Goal: Task Accomplishment & Management: Manage account settings

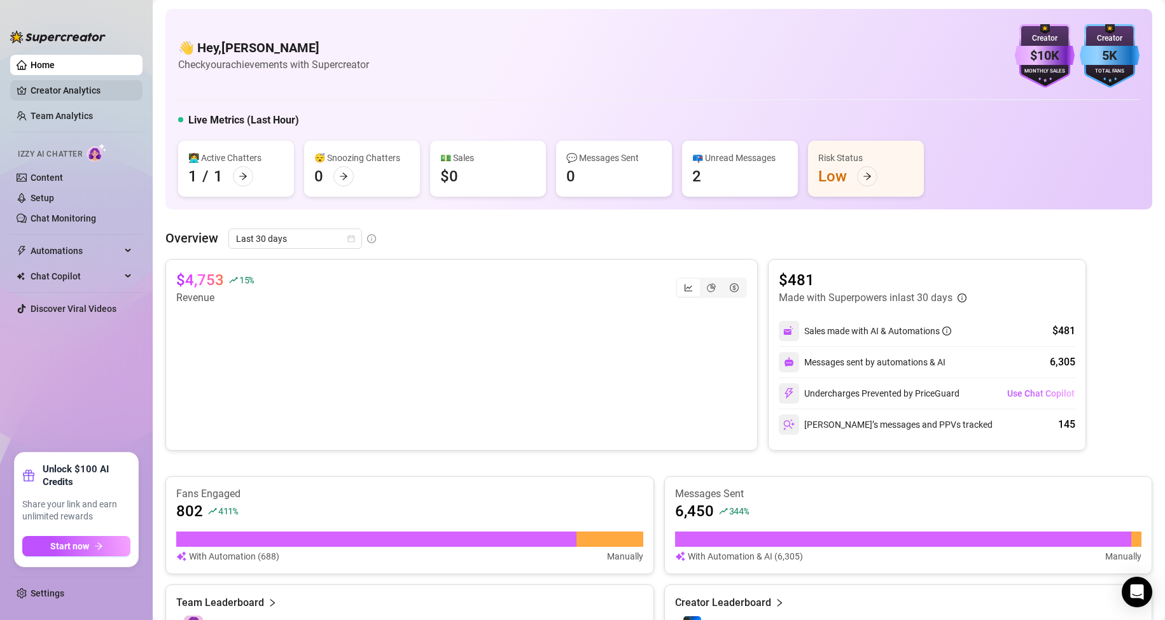
click at [53, 90] on link "Creator Analytics" at bounding box center [82, 90] width 102 height 20
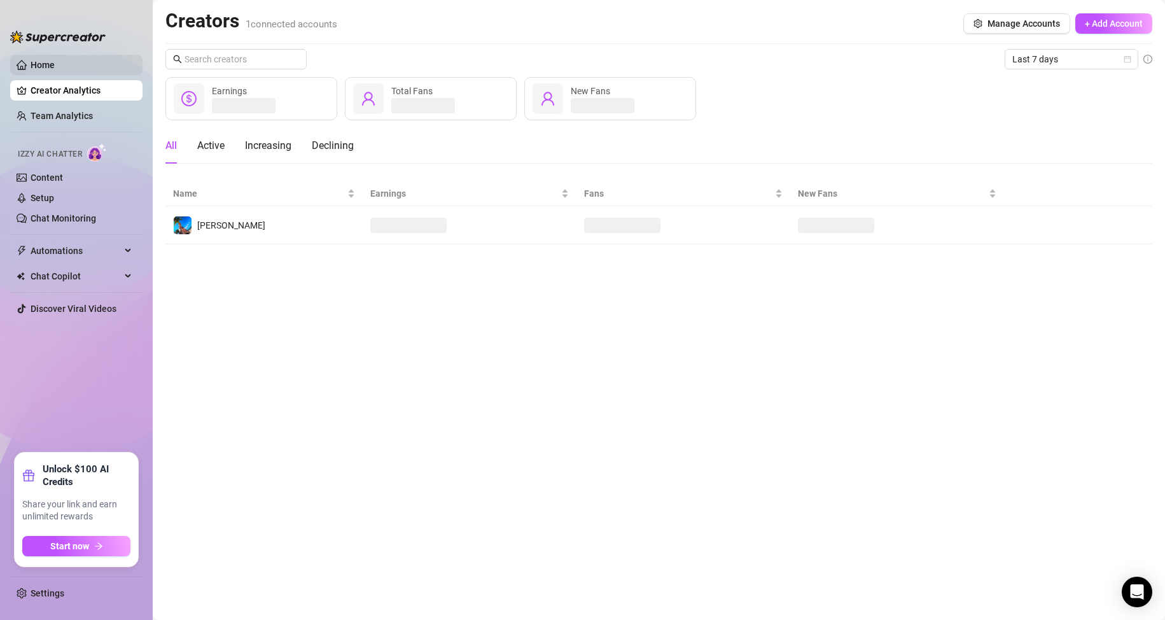
click at [55, 66] on link "Home" at bounding box center [43, 65] width 24 height 10
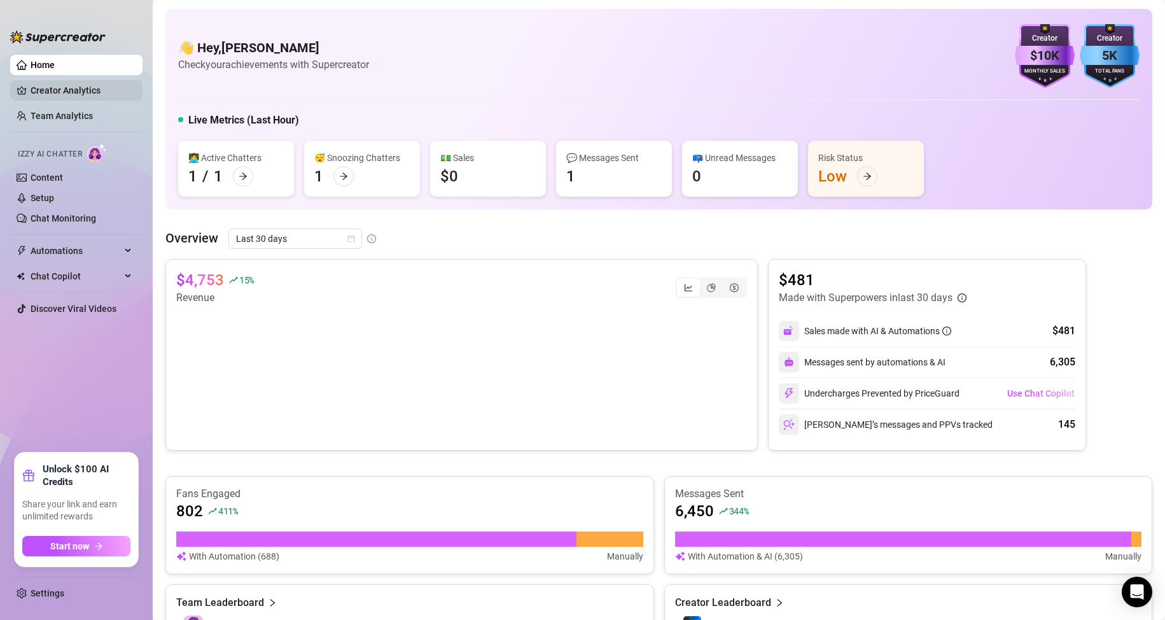
click at [70, 95] on link "Creator Analytics" at bounding box center [82, 90] width 102 height 20
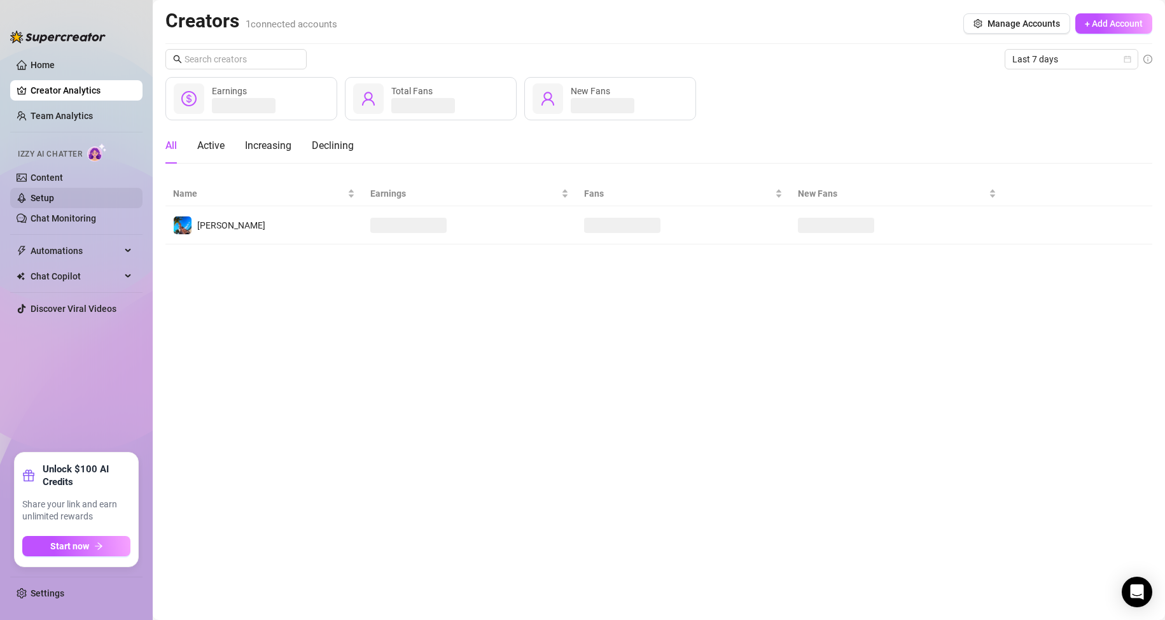
click at [54, 193] on link "Setup" at bounding box center [43, 198] width 24 height 10
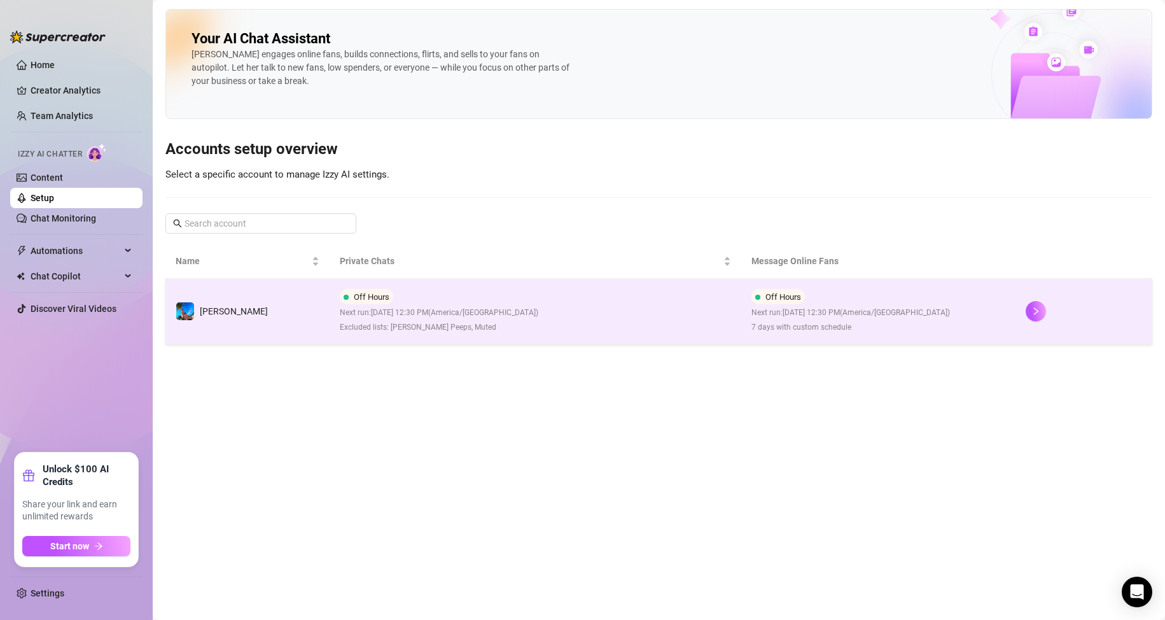
click at [623, 291] on td "Off Hours Next run: [DATE] 12:30 PM ( [GEOGRAPHIC_DATA]/[GEOGRAPHIC_DATA] ) Exc…" at bounding box center [535, 312] width 411 height 66
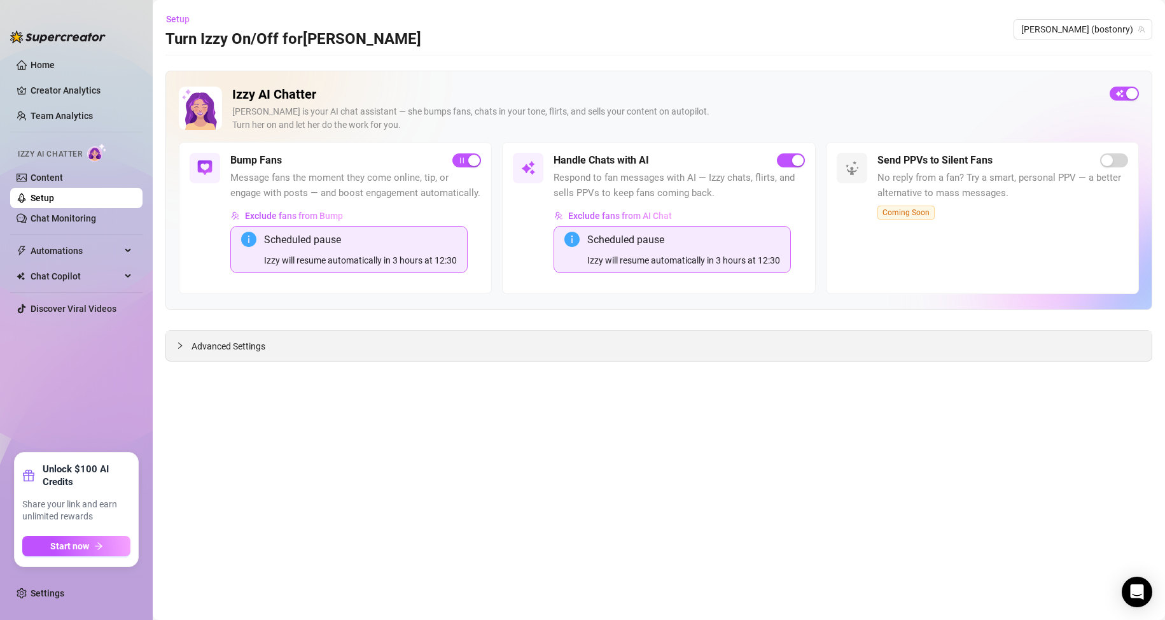
click at [232, 353] on span "Advanced Settings" at bounding box center [229, 346] width 74 height 14
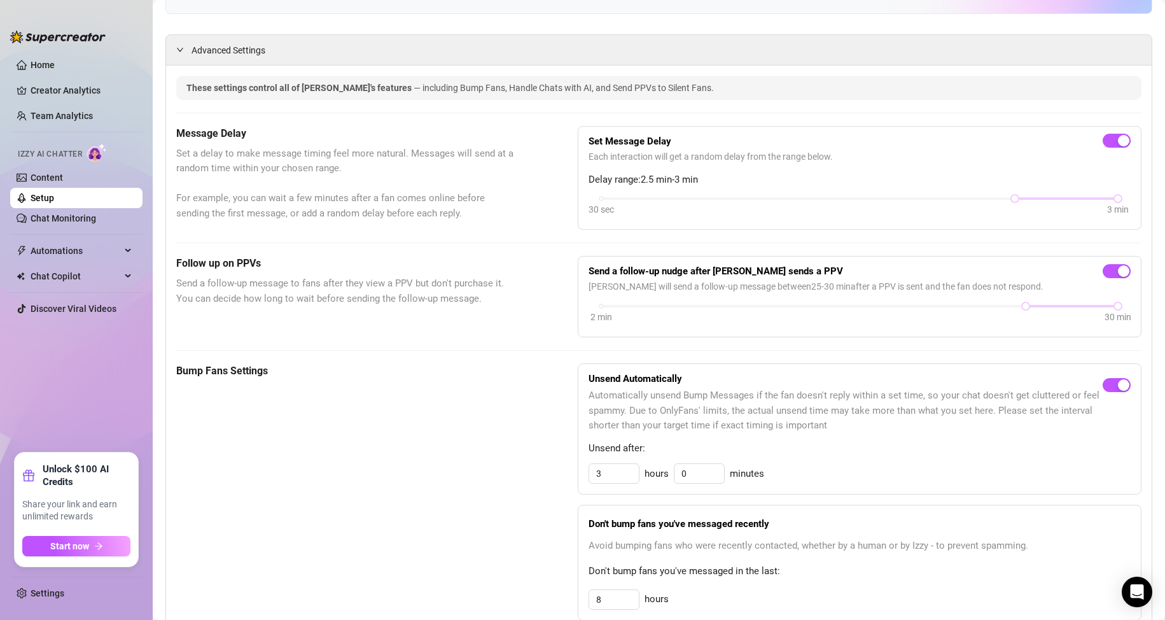
scroll to position [318, 0]
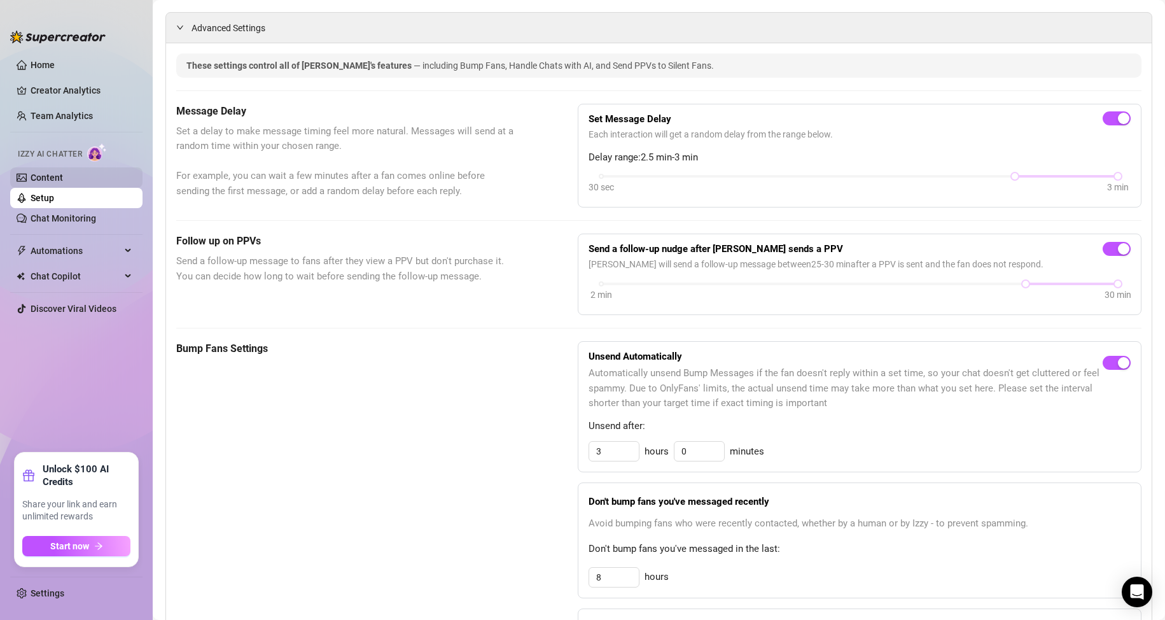
click at [54, 178] on link "Content" at bounding box center [47, 178] width 32 height 10
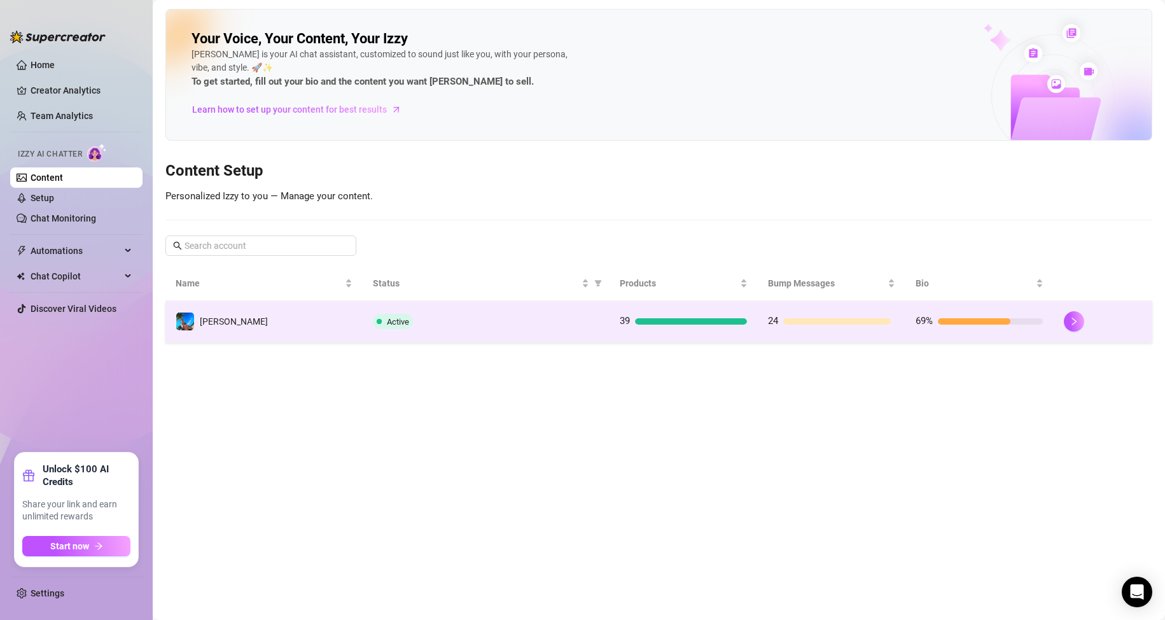
click at [496, 336] on td "Active" at bounding box center [486, 321] width 247 height 41
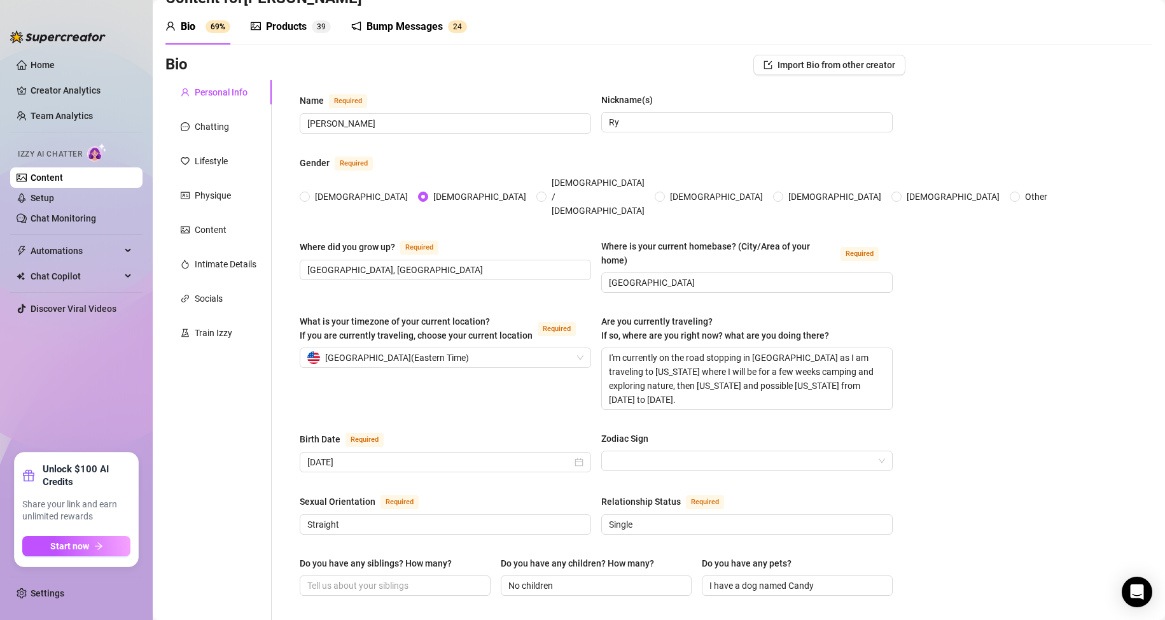
scroll to position [64, 0]
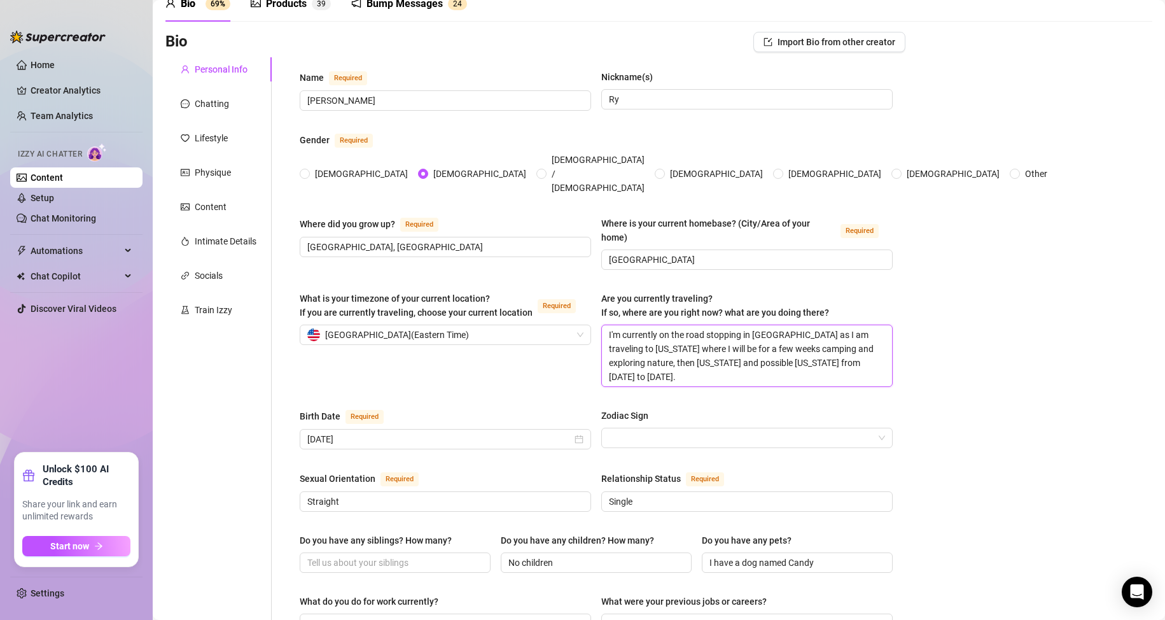
click at [654, 325] on textarea "I'm currently on the road stopping in [GEOGRAPHIC_DATA] as I am traveling to [U…" at bounding box center [747, 355] width 290 height 61
click at [691, 253] on input "[GEOGRAPHIC_DATA]" at bounding box center [746, 260] width 274 height 14
click at [495, 325] on div "United States of America ( Eastern Time )" at bounding box center [439, 334] width 265 height 19
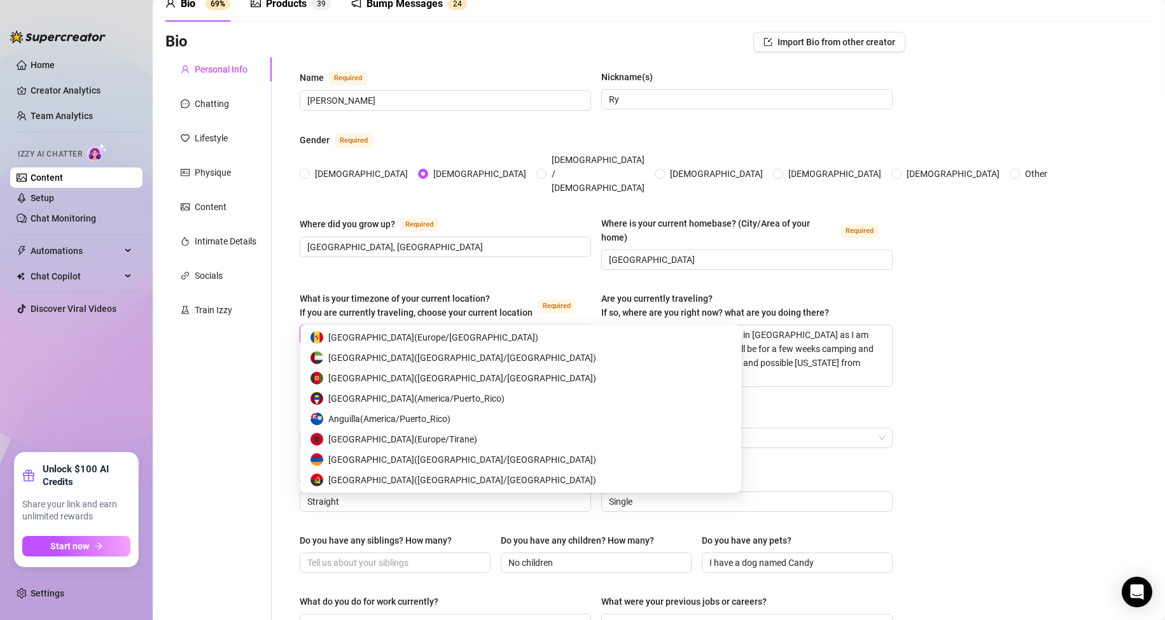
scroll to position [6233, 0]
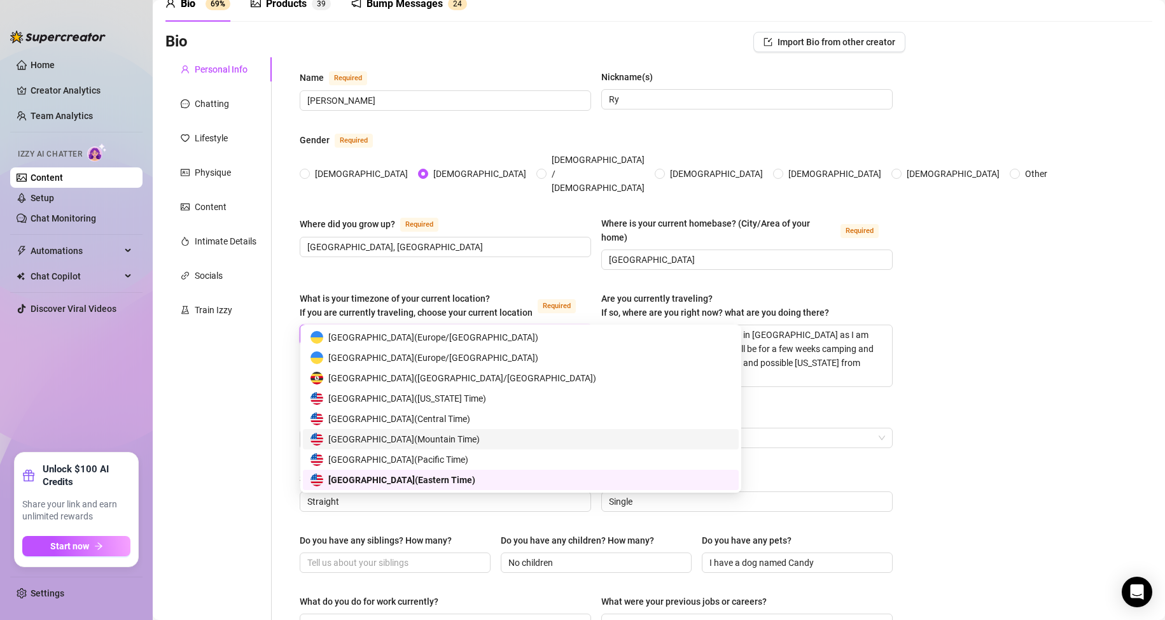
click at [480, 437] on span "[GEOGRAPHIC_DATA] ( Mountain Time )" at bounding box center [403, 439] width 151 height 14
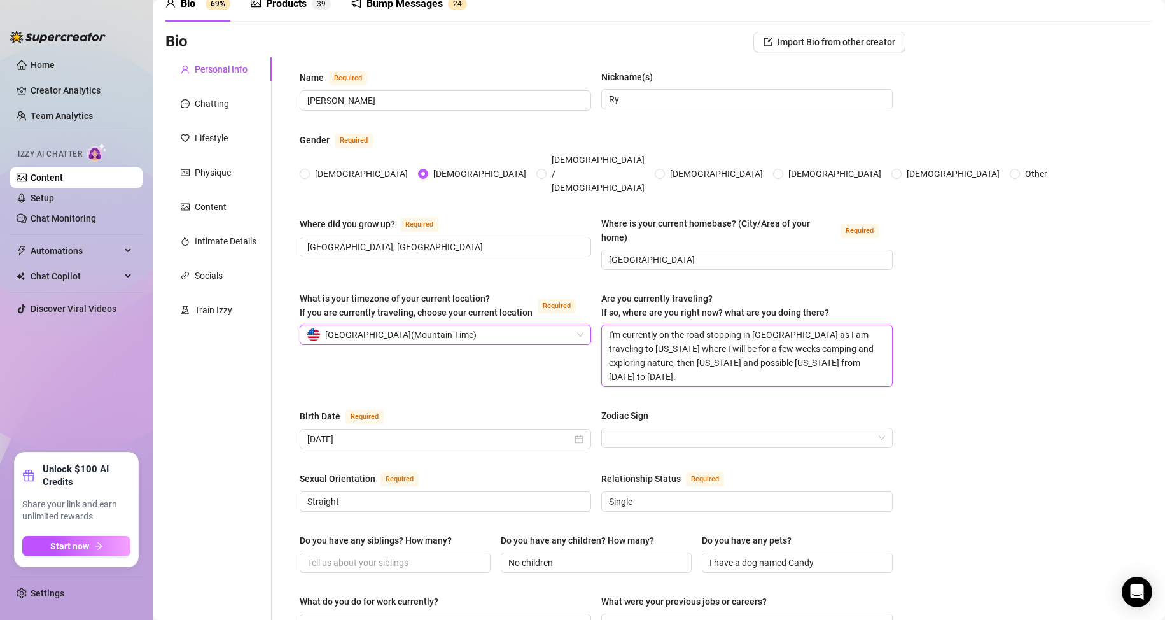
click at [722, 337] on textarea "I'm currently on the road stopping in [GEOGRAPHIC_DATA] as I am traveling to [U…" at bounding box center [747, 355] width 290 height 61
drag, startPoint x: 703, startPoint y: 310, endPoint x: 857, endPoint y: 311, distance: 153.4
click at [857, 325] on textarea "I'm currently on the road stopping in [GEOGRAPHIC_DATA] as I am traveling to [U…" at bounding box center [747, 355] width 290 height 61
type textarea "I'm currently on the road i [US_STATE] where I will be for a few weeks camping …"
type textarea "I'm currently on the road in [US_STATE] where I will be for a few weeks camping…"
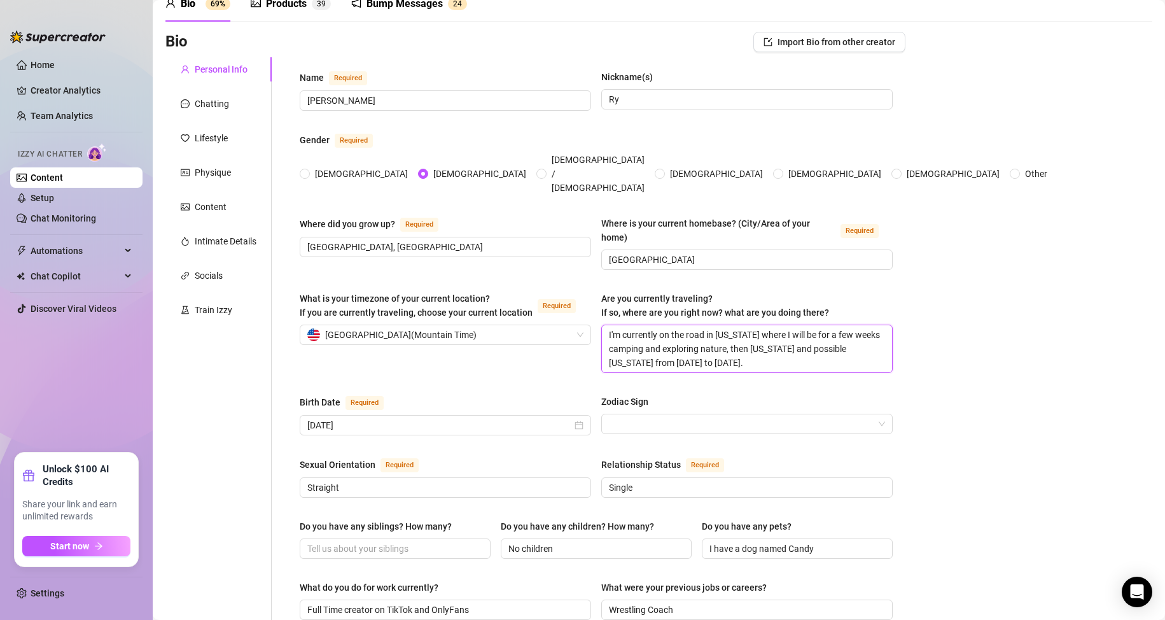
type textarea "I'm currently on the road in [US_STATE] where I will be for a few weeks camping…"
click at [948, 322] on div "Bio Import Bio from other creator Personal Info Chatting Lifestyle Physique Con…" at bounding box center [658, 614] width 987 height 1165
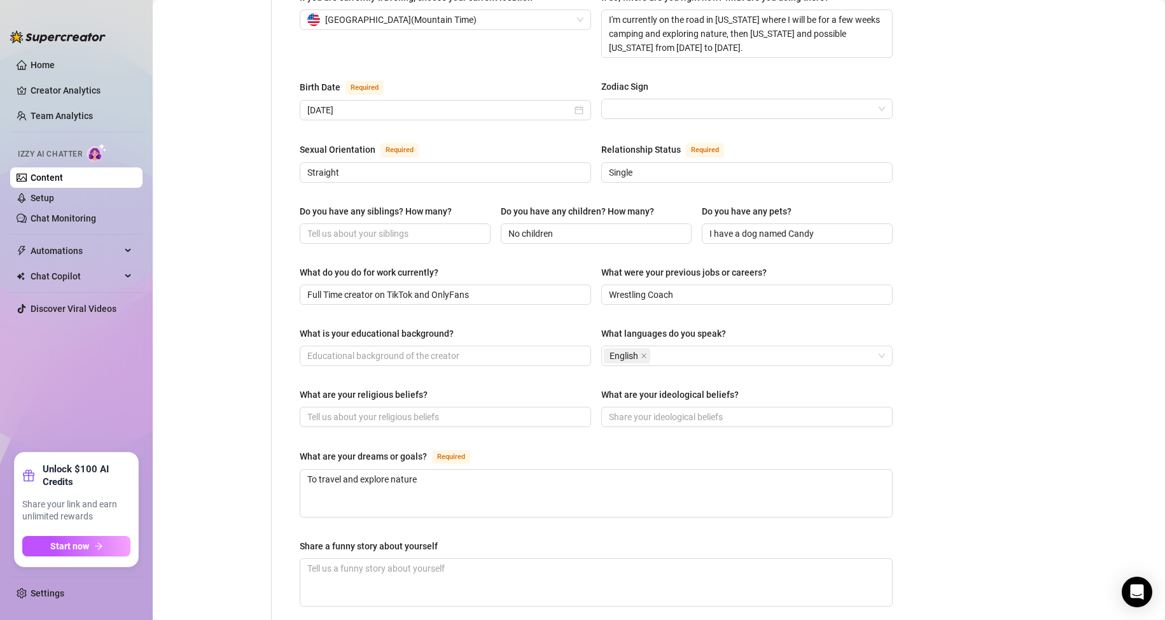
scroll to position [654, 0]
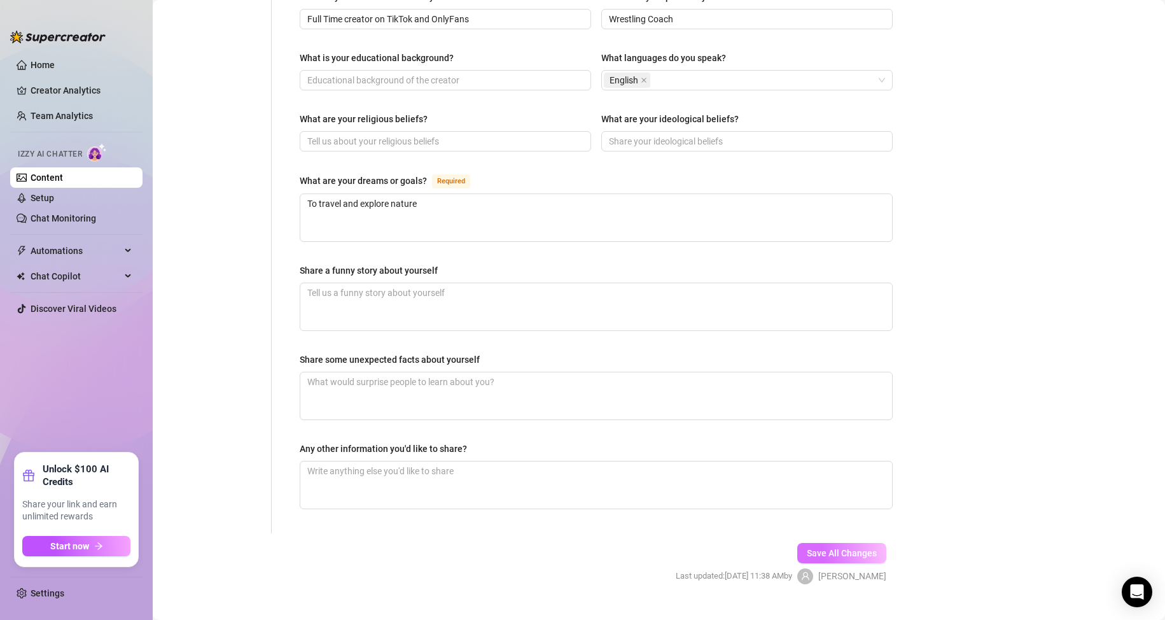
click at [841, 548] on span "Save All Changes" at bounding box center [842, 553] width 70 height 10
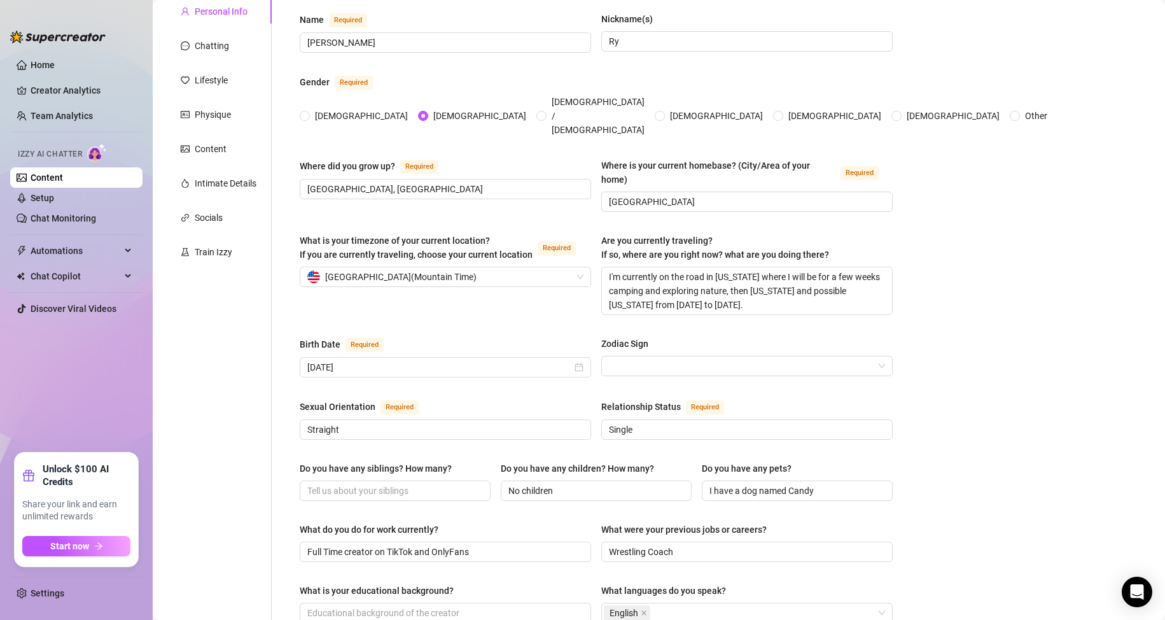
scroll to position [0, 0]
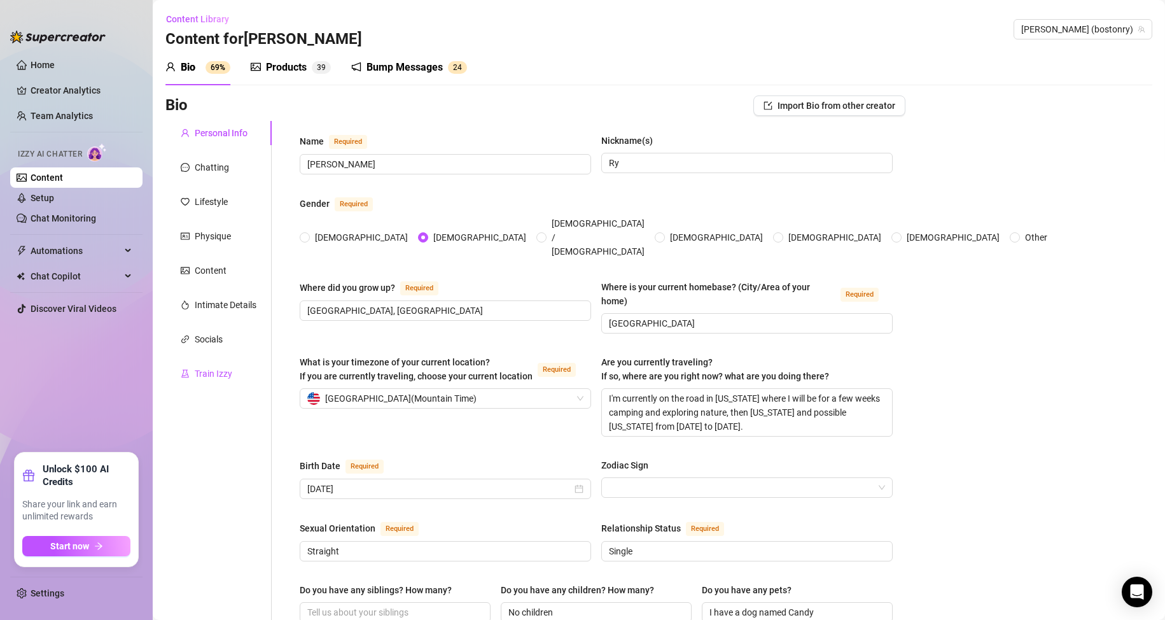
click at [211, 376] on div "Train Izzy" at bounding box center [214, 374] width 38 height 14
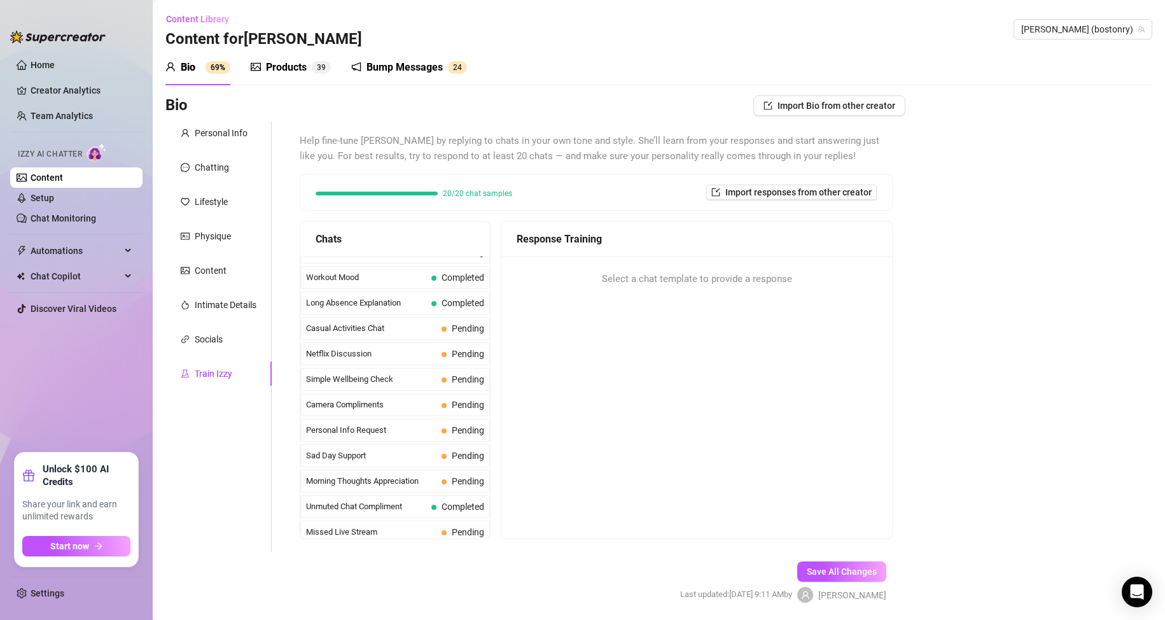
scroll to position [1143, 0]
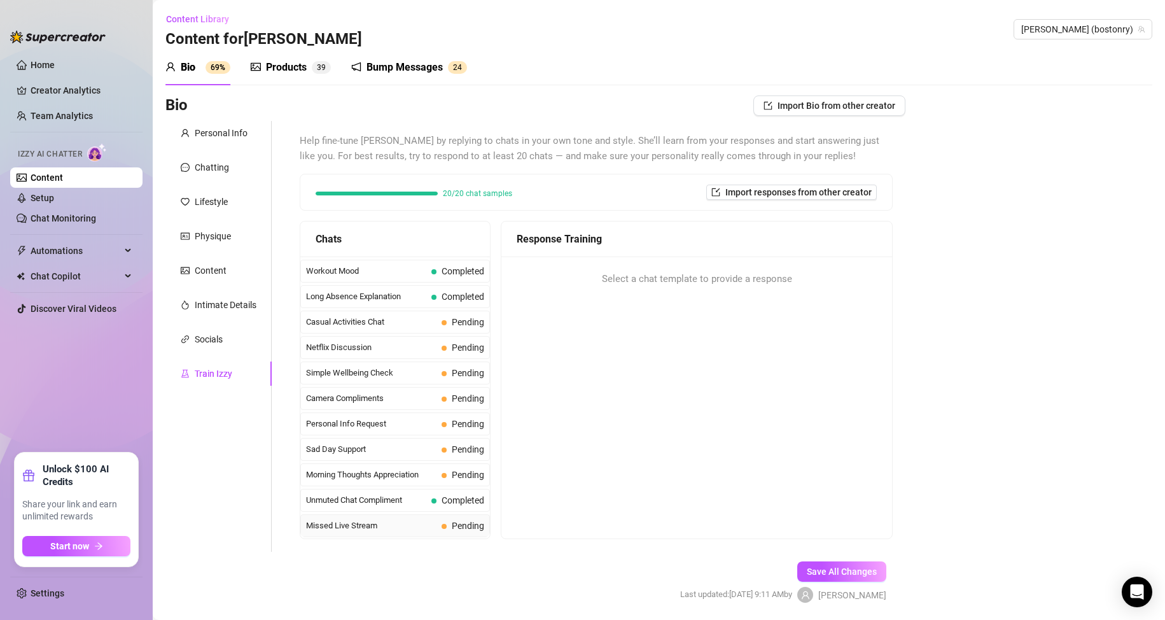
click at [407, 522] on span "Missed Live Stream" at bounding box center [371, 525] width 130 height 13
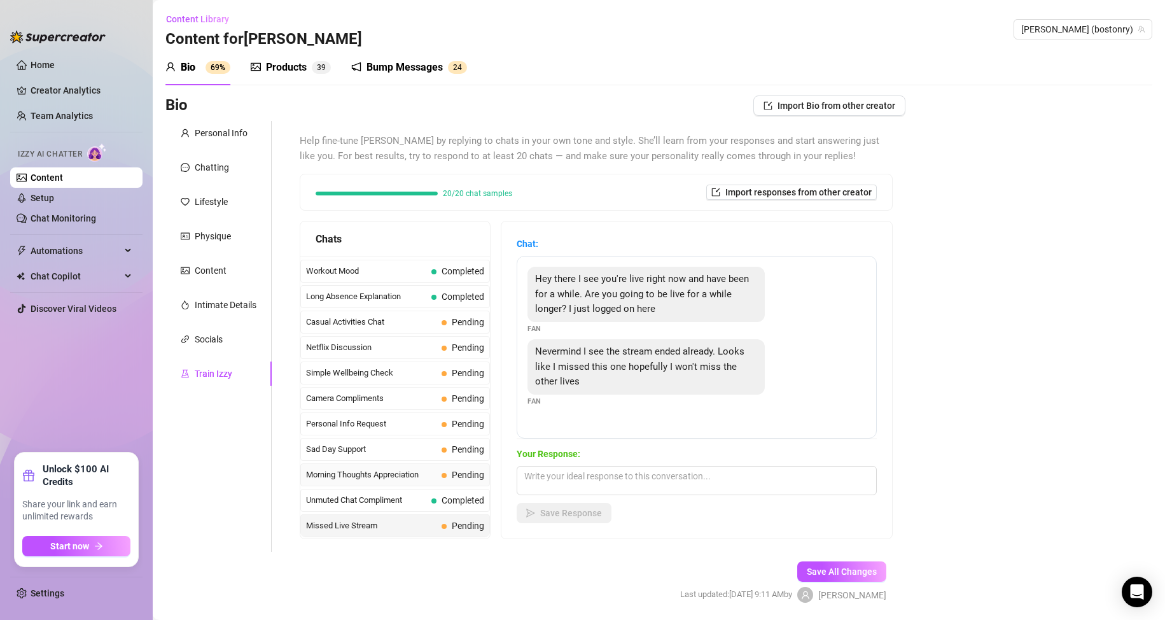
click at [403, 476] on span "Morning Thoughts Appreciation" at bounding box center [371, 474] width 130 height 13
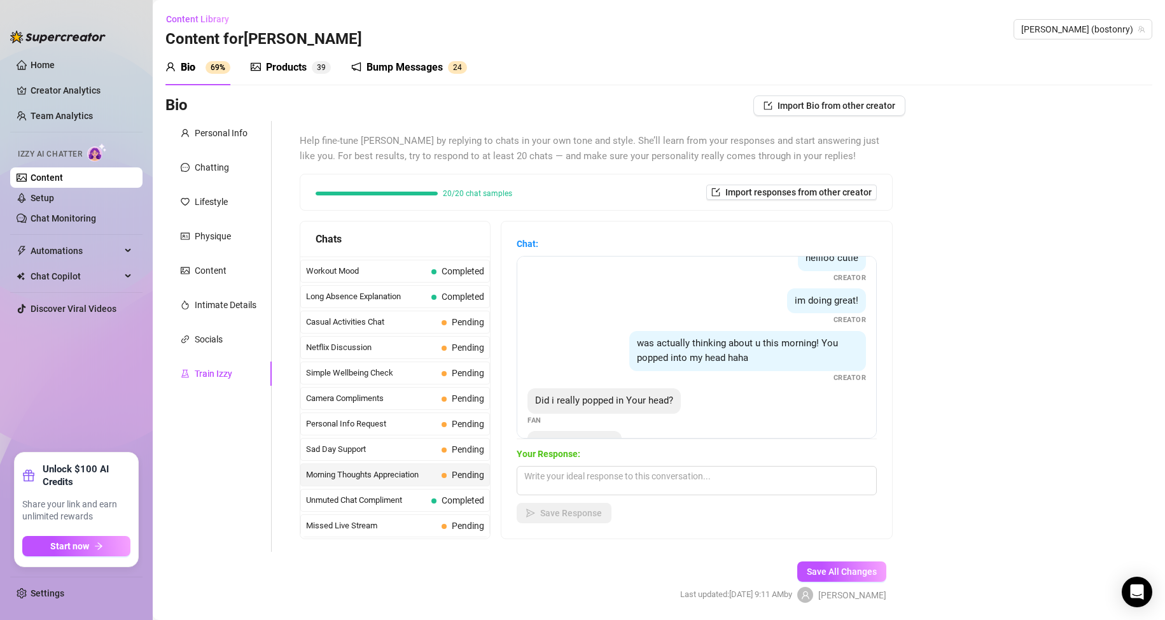
scroll to position [109, 0]
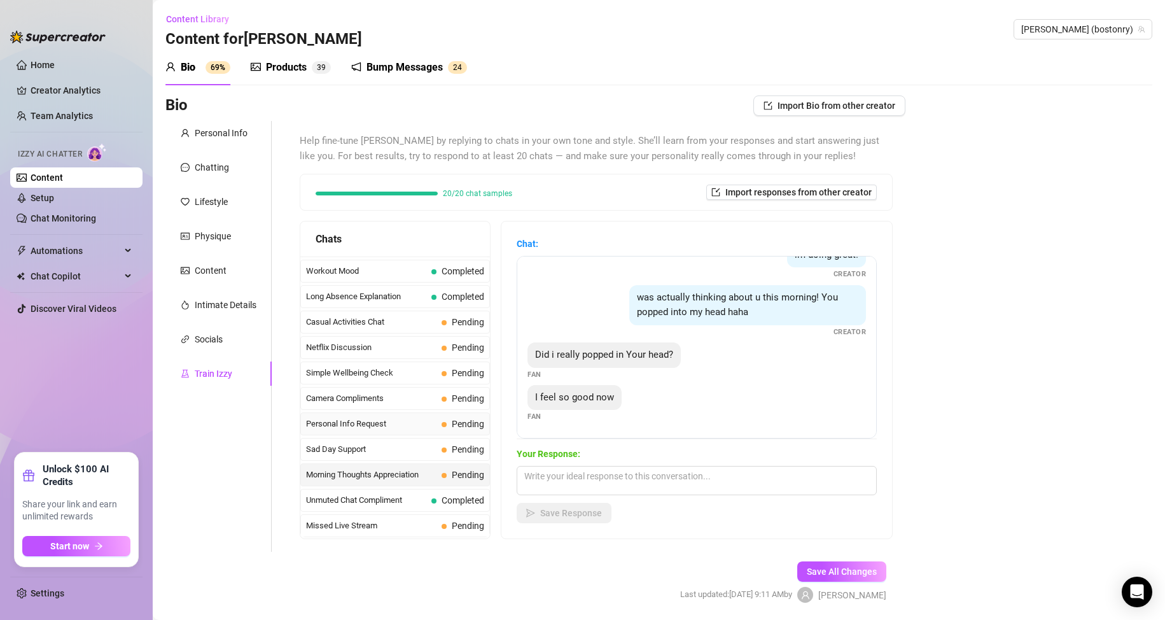
click at [364, 425] on span "Personal Info Request" at bounding box center [371, 424] width 130 height 13
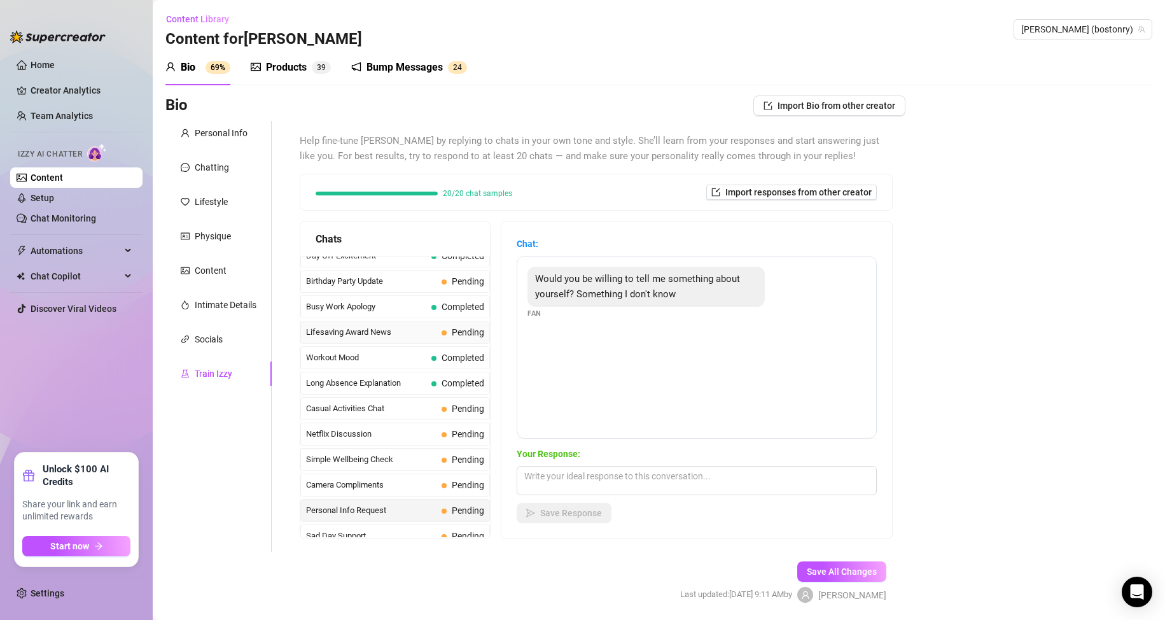
scroll to position [1015, 0]
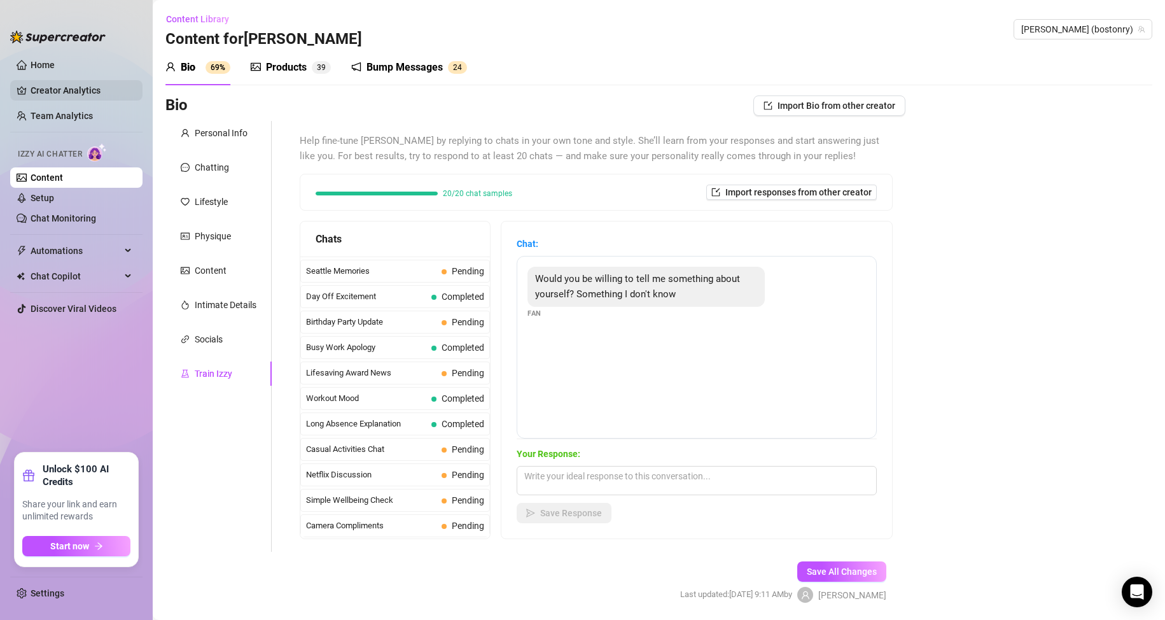
click at [53, 83] on link "Creator Analytics" at bounding box center [82, 90] width 102 height 20
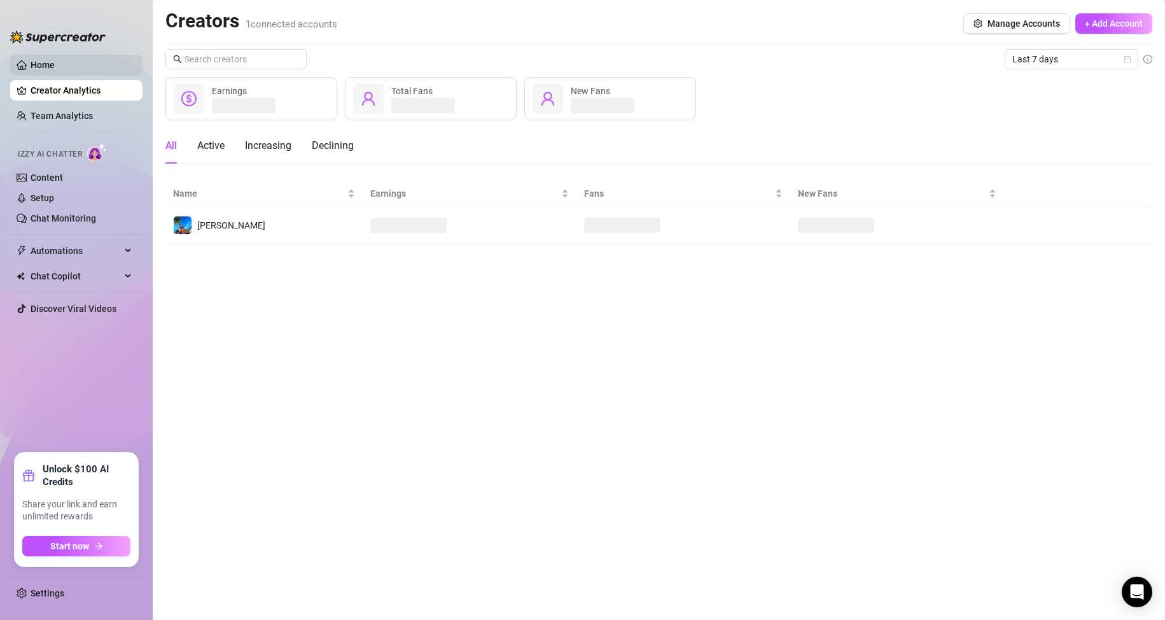
click at [55, 60] on link "Home" at bounding box center [43, 65] width 24 height 10
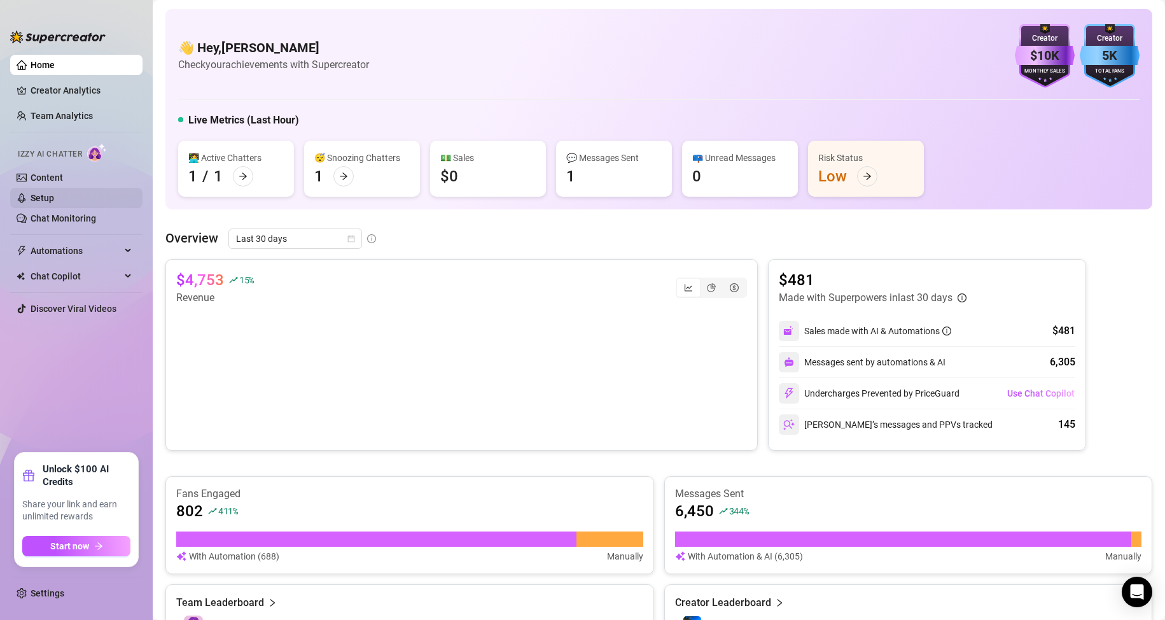
click at [46, 195] on link "Setup" at bounding box center [43, 198] width 24 height 10
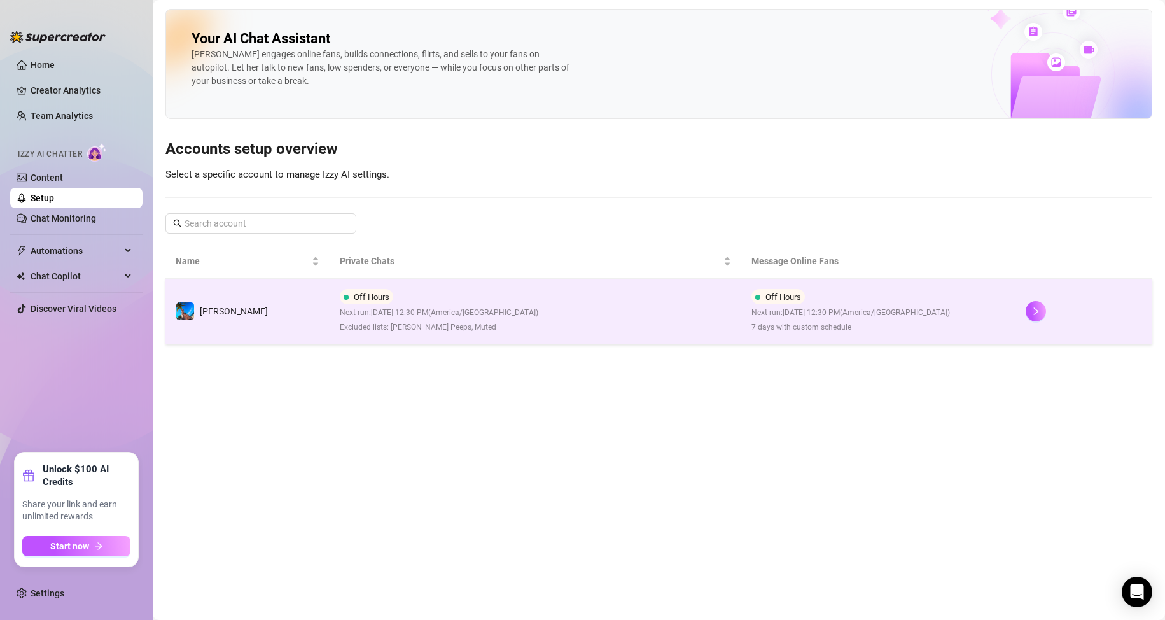
click at [625, 311] on td "Off Hours Next run: [DATE] 12:30 PM ( [GEOGRAPHIC_DATA]/[GEOGRAPHIC_DATA] ) Exc…" at bounding box center [535, 312] width 411 height 66
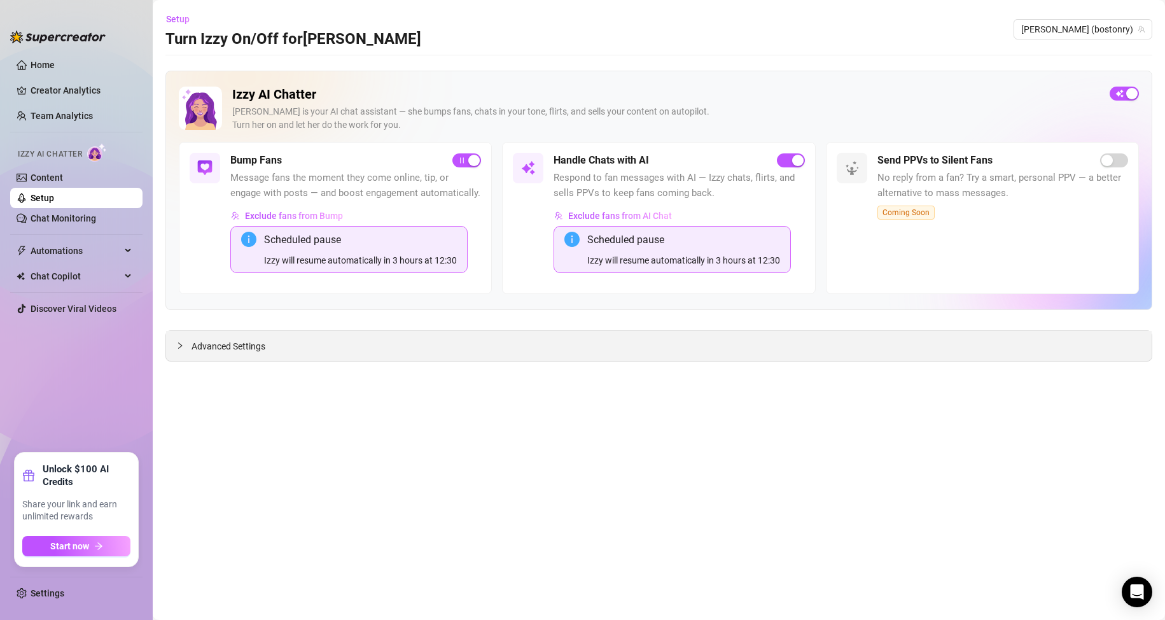
click at [181, 349] on icon "collapsed" at bounding box center [180, 346] width 8 height 8
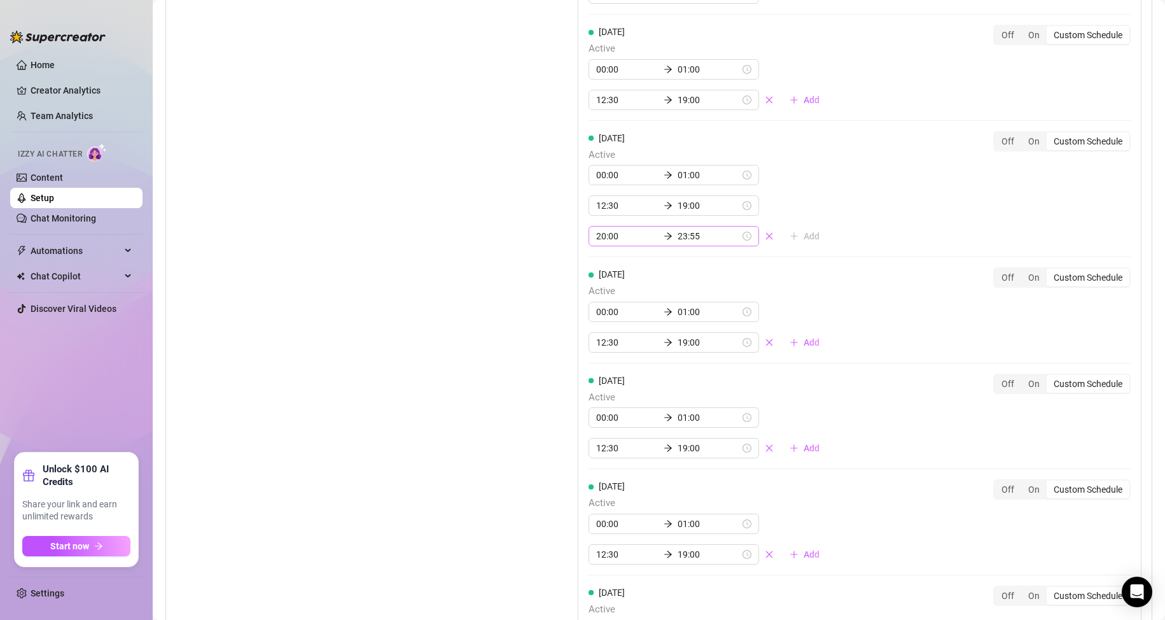
scroll to position [1209, 0]
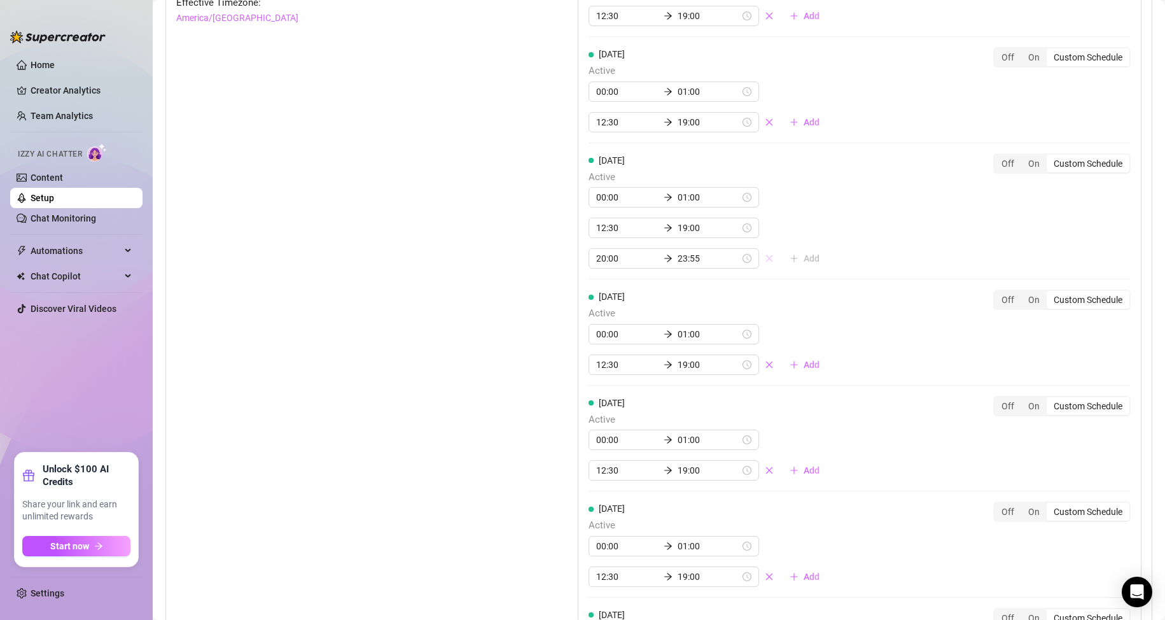
click at [766, 262] on icon "close" at bounding box center [769, 258] width 7 height 7
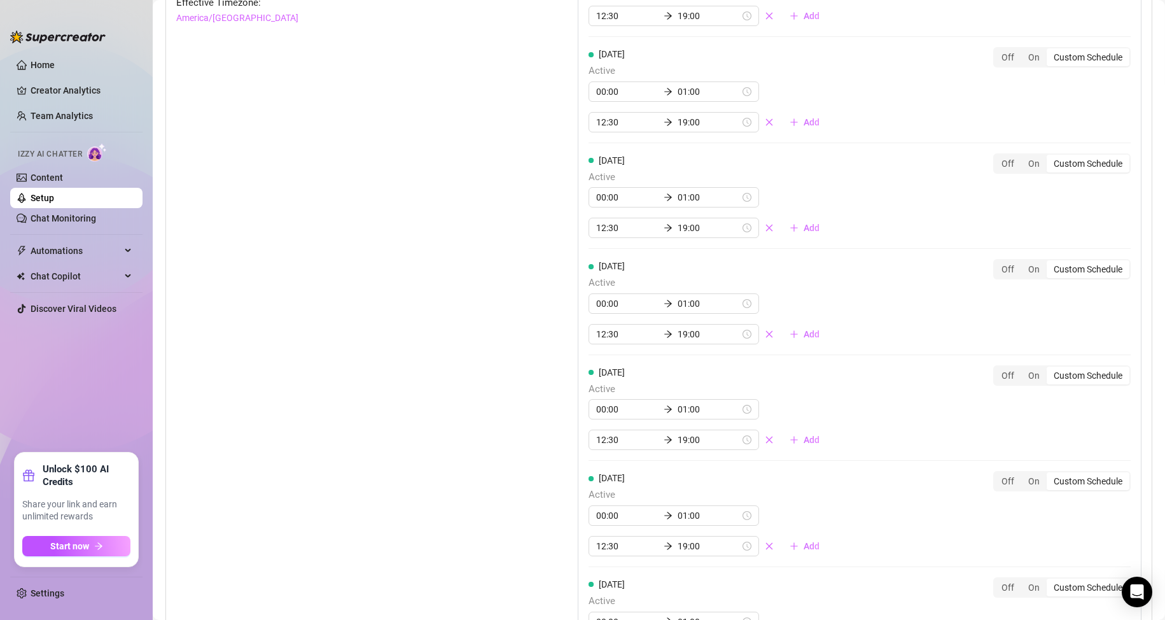
scroll to position [1273, 0]
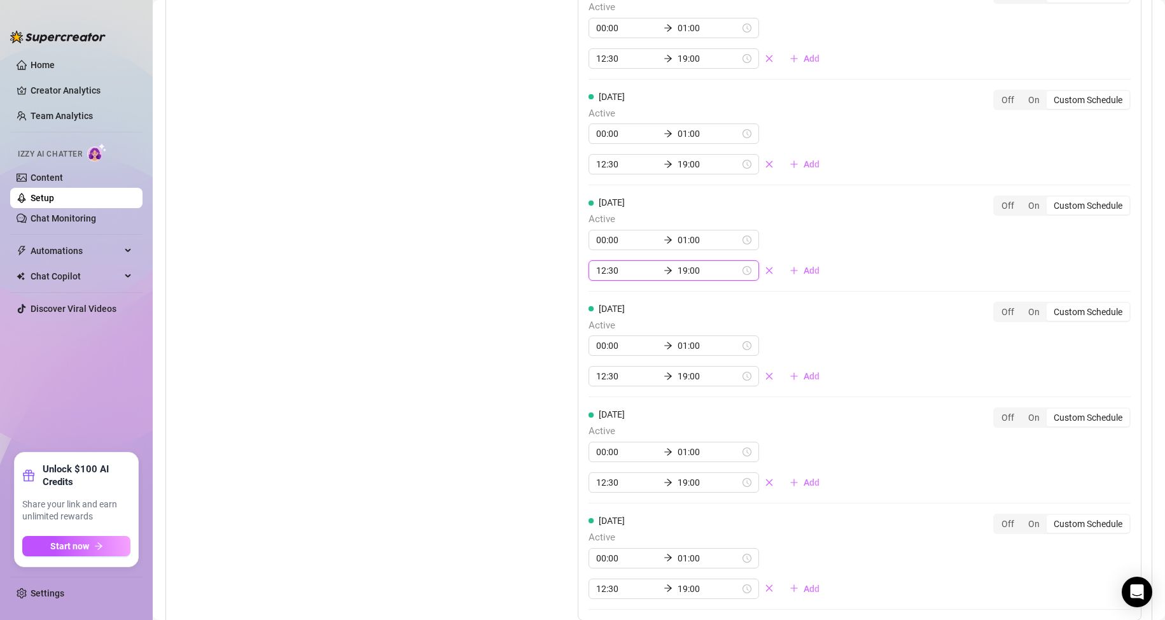
click at [596, 278] on input "12:30" at bounding box center [627, 271] width 62 height 14
click at [601, 332] on div "09" at bounding box center [603, 331] width 31 height 18
type input "09:00"
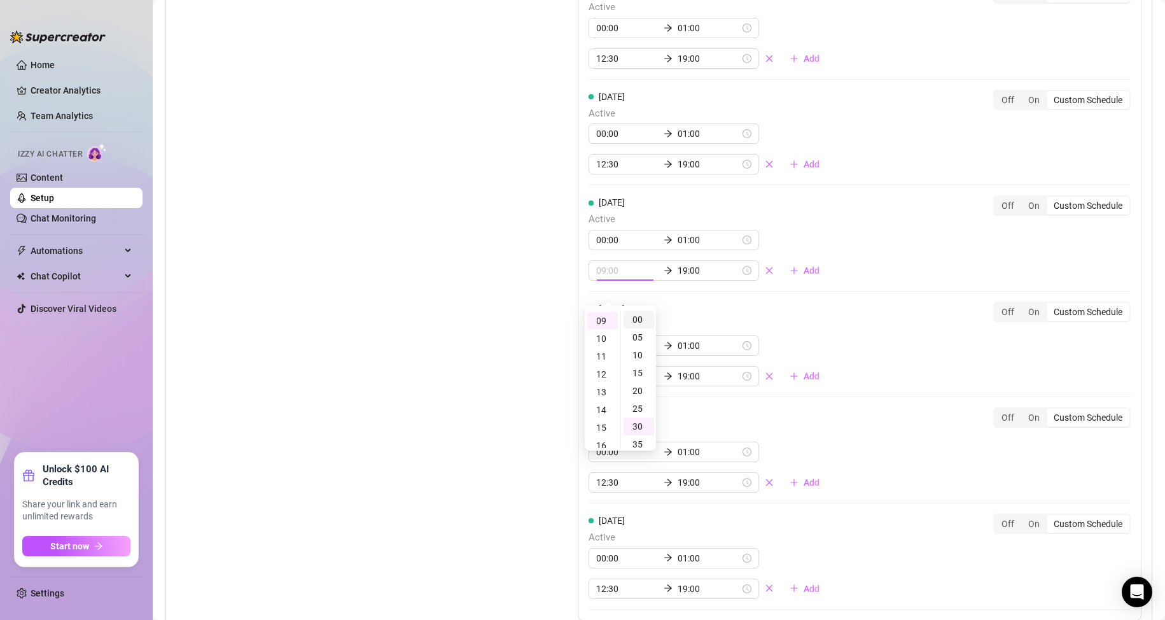
click at [637, 322] on div "00" at bounding box center [639, 320] width 31 height 18
click at [678, 278] on input "19:00" at bounding box center [709, 271] width 62 height 14
click at [646, 356] on div "14" at bounding box center [646, 359] width 31 height 18
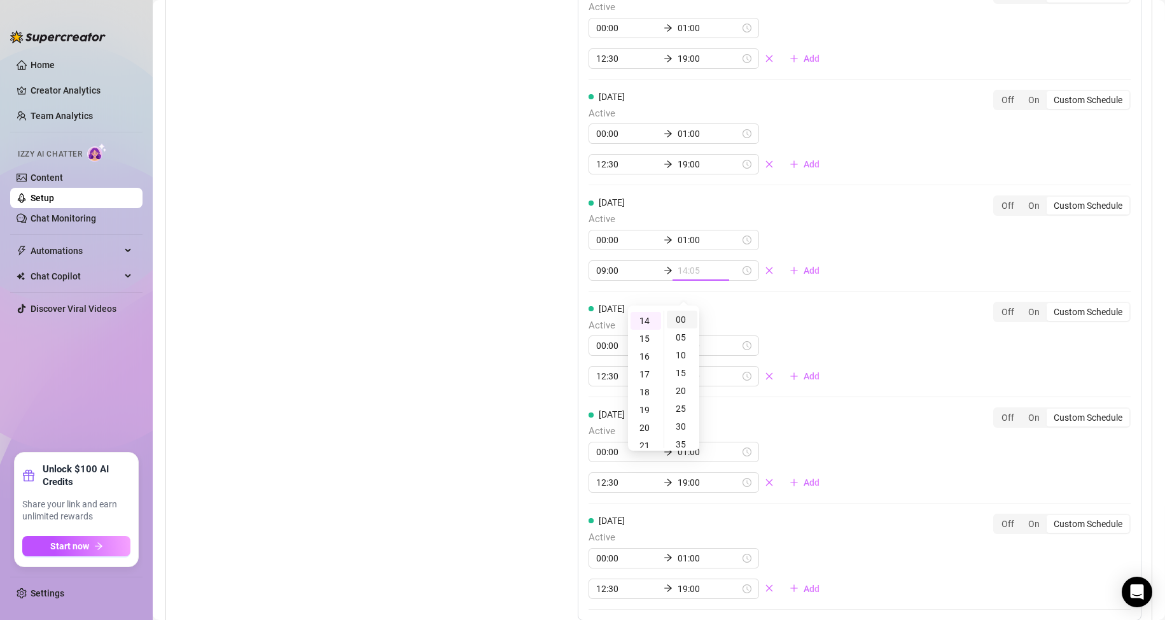
type input "14:00"
click at [679, 318] on div "00" at bounding box center [682, 320] width 31 height 18
click at [494, 306] on div "Set Active Hours (Izzy Availability) Set specific hours when Izzy engaging with…" at bounding box center [345, 289] width 338 height 844
click at [55, 60] on link "Home" at bounding box center [43, 65] width 24 height 10
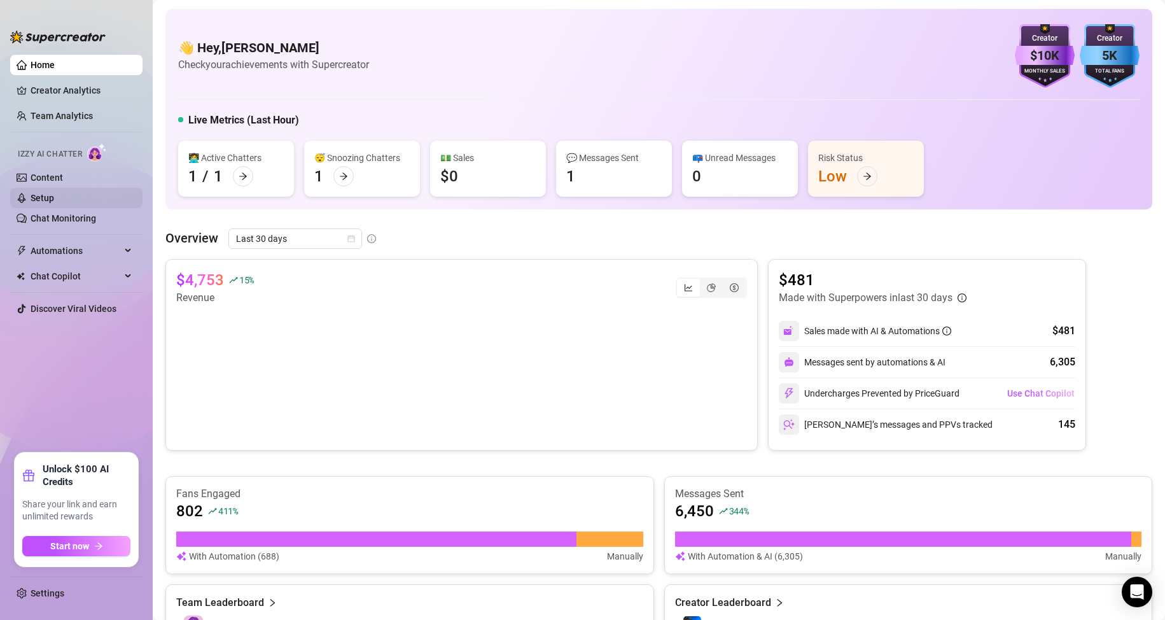
click at [54, 193] on link "Setup" at bounding box center [43, 198] width 24 height 10
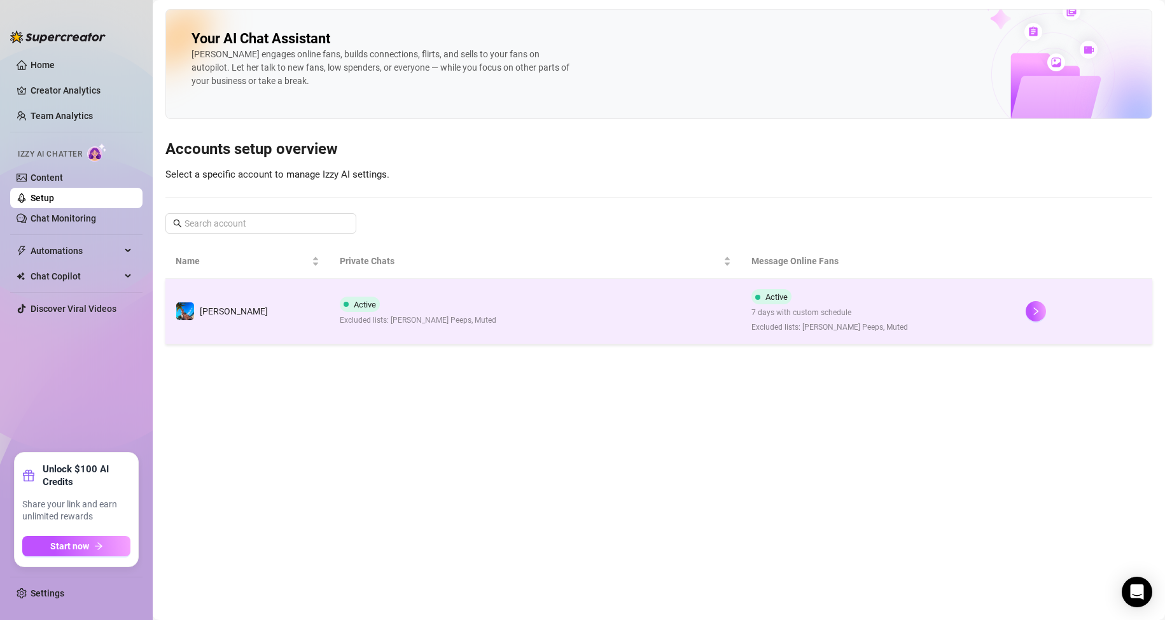
click at [582, 311] on td "Active Excluded lists: [PERSON_NAME] Peeps, Muted" at bounding box center [535, 312] width 411 height 66
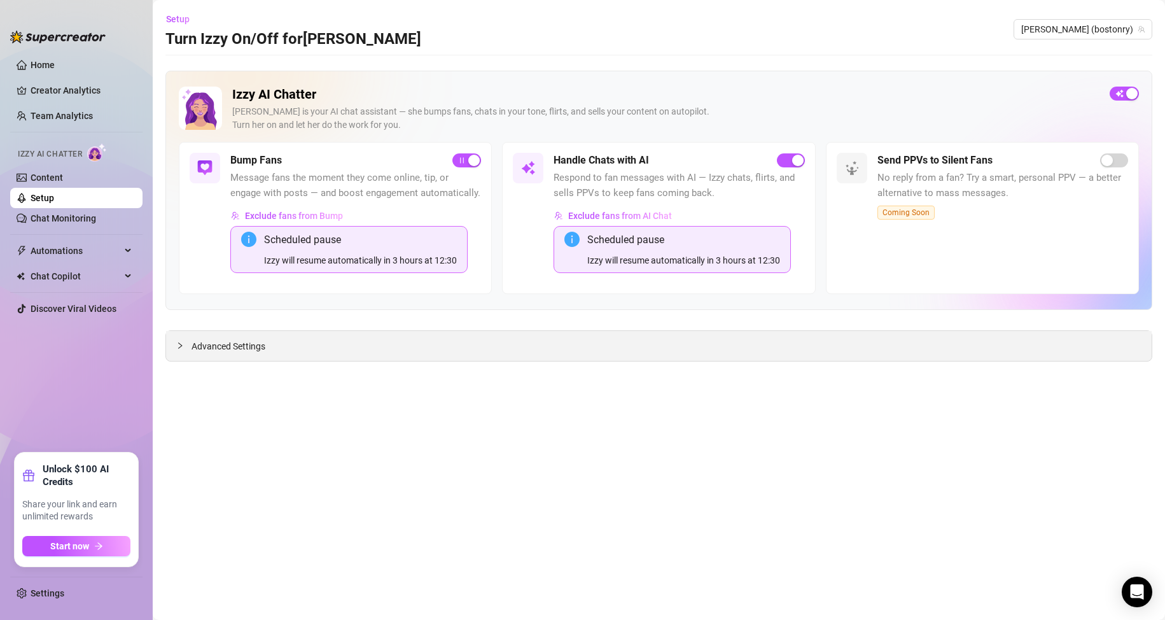
click at [186, 345] on div at bounding box center [183, 346] width 15 height 14
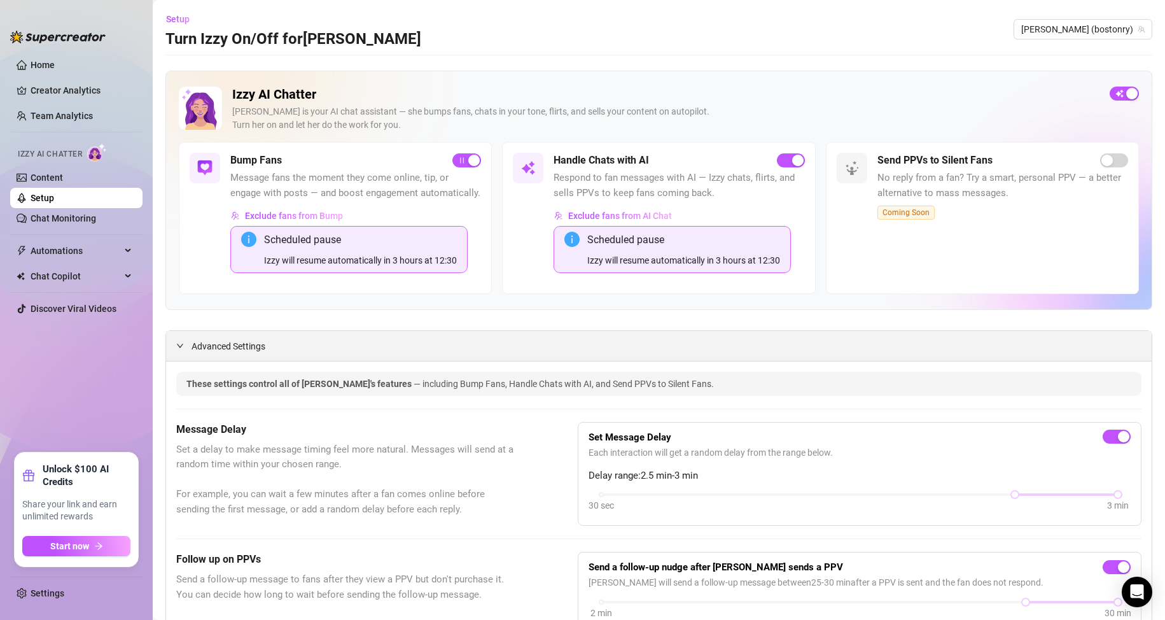
click at [85, 250] on span "Automations" at bounding box center [76, 251] width 90 height 20
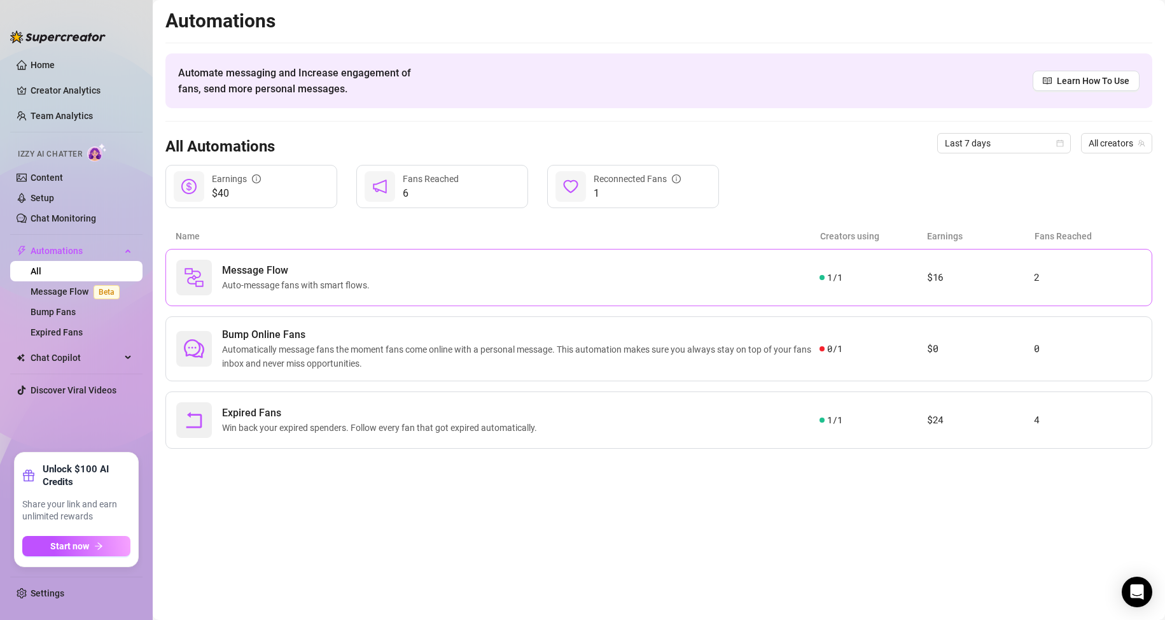
click at [665, 280] on div "Message Flow Auto-message fans with smart flows." at bounding box center [498, 278] width 644 height 36
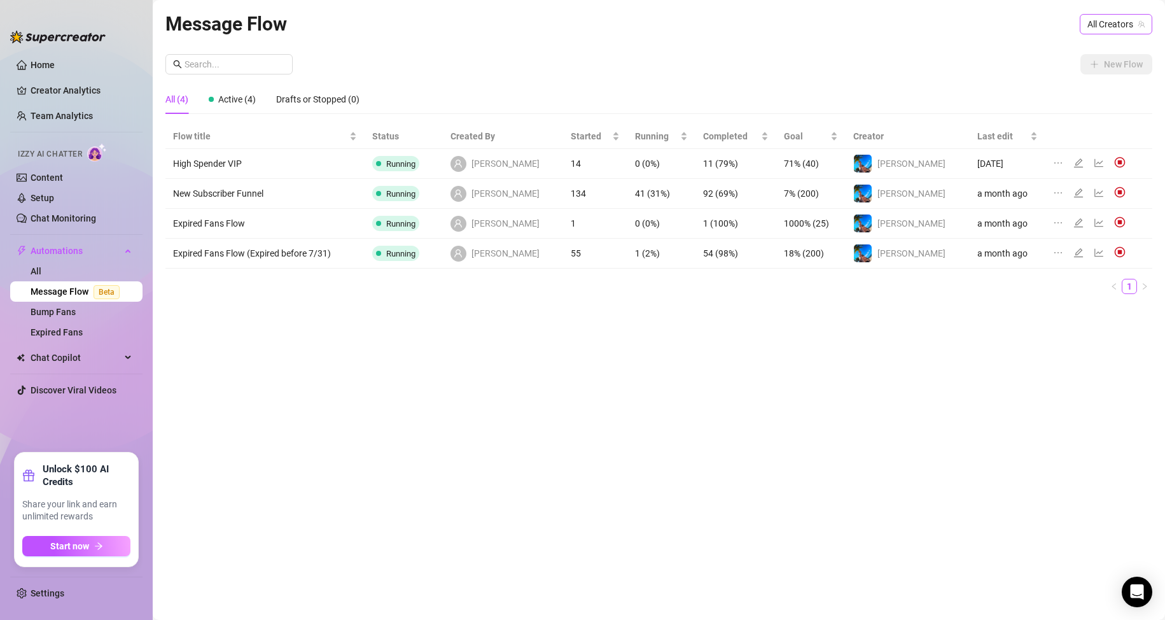
click at [1098, 26] on span "All Creators" at bounding box center [1116, 24] width 57 height 19
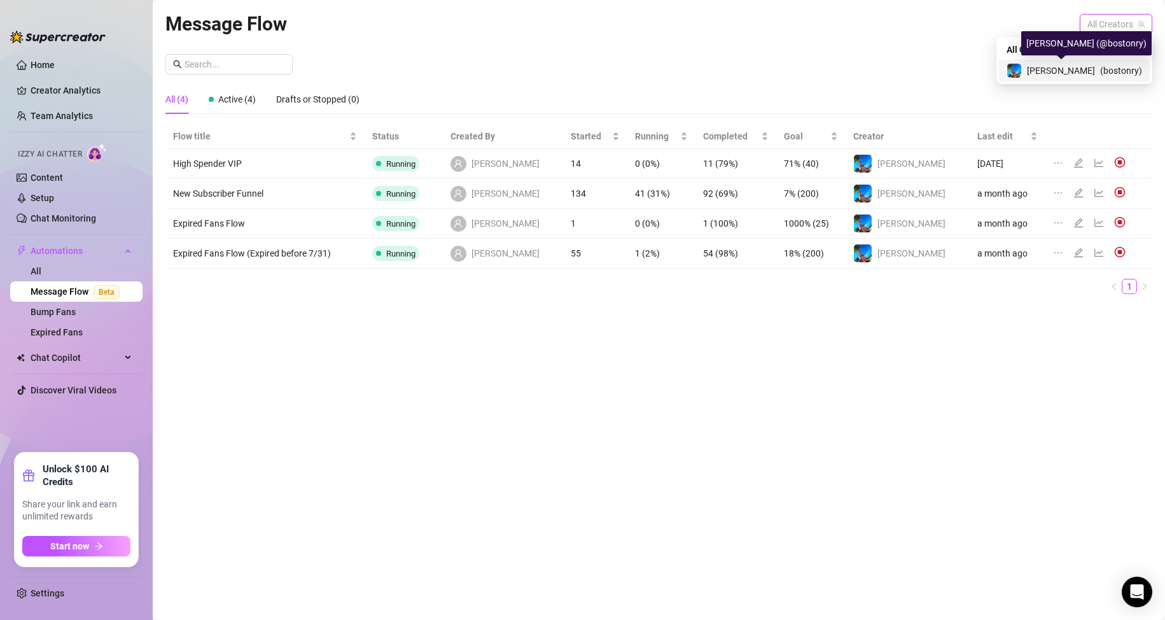
click at [1022, 71] on img at bounding box center [1015, 71] width 14 height 14
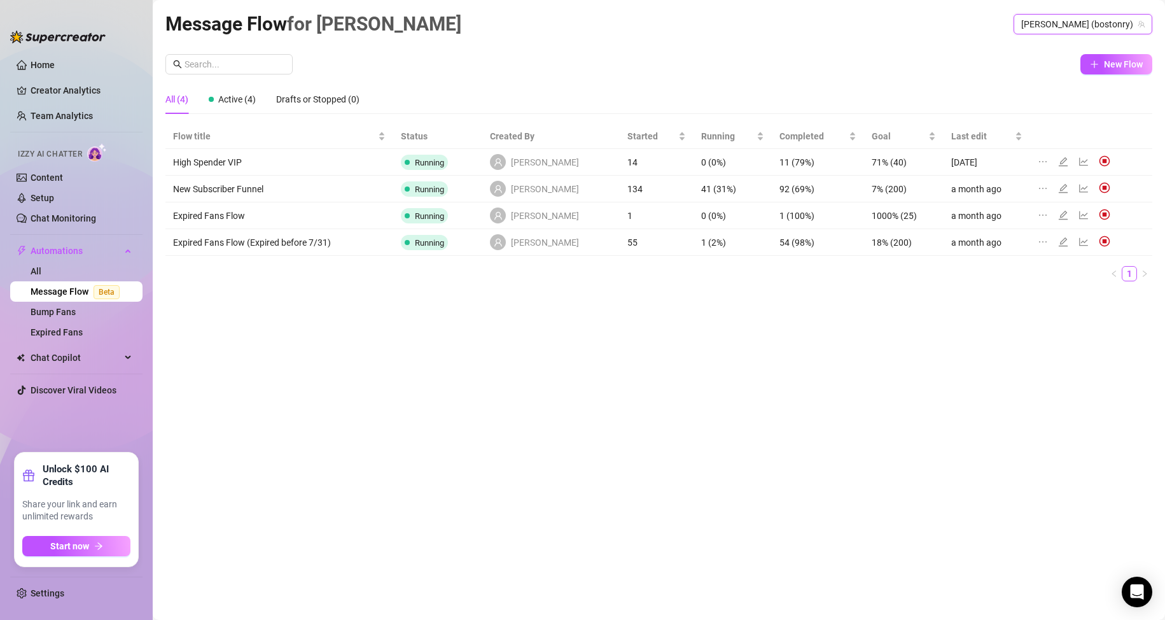
click at [983, 64] on div "New Flow" at bounding box center [658, 64] width 987 height 20
click at [1108, 60] on span "New Flow" at bounding box center [1123, 64] width 39 height 10
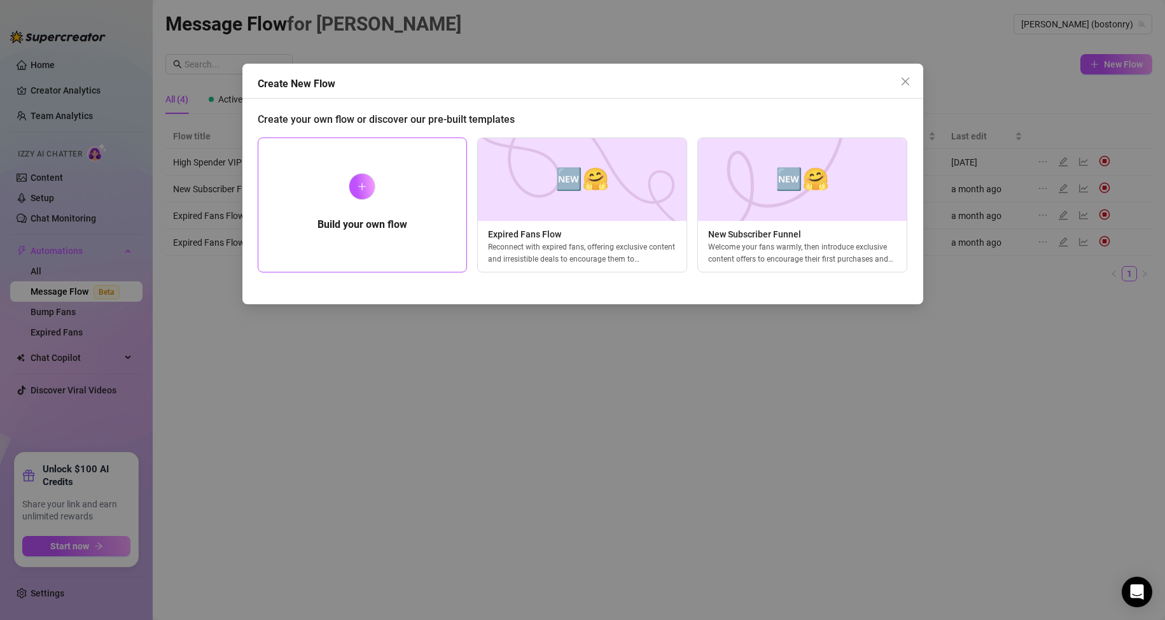
click at [387, 216] on div "Build your own flow" at bounding box center [363, 204] width 210 height 135
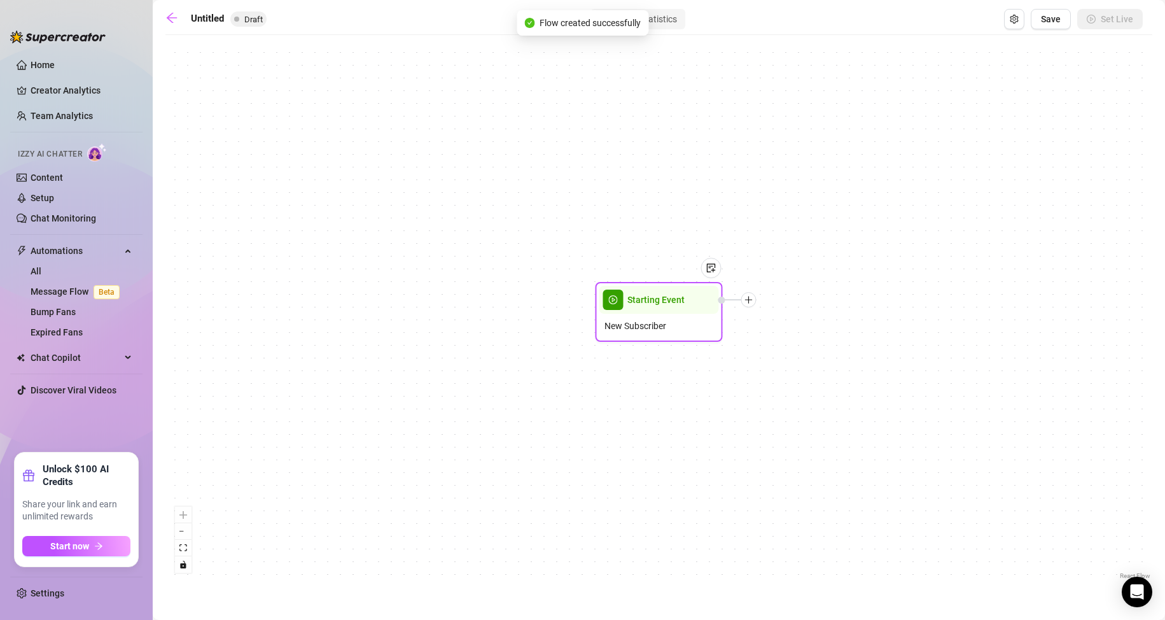
click at [632, 318] on div "New Subscriber" at bounding box center [660, 326] width 120 height 24
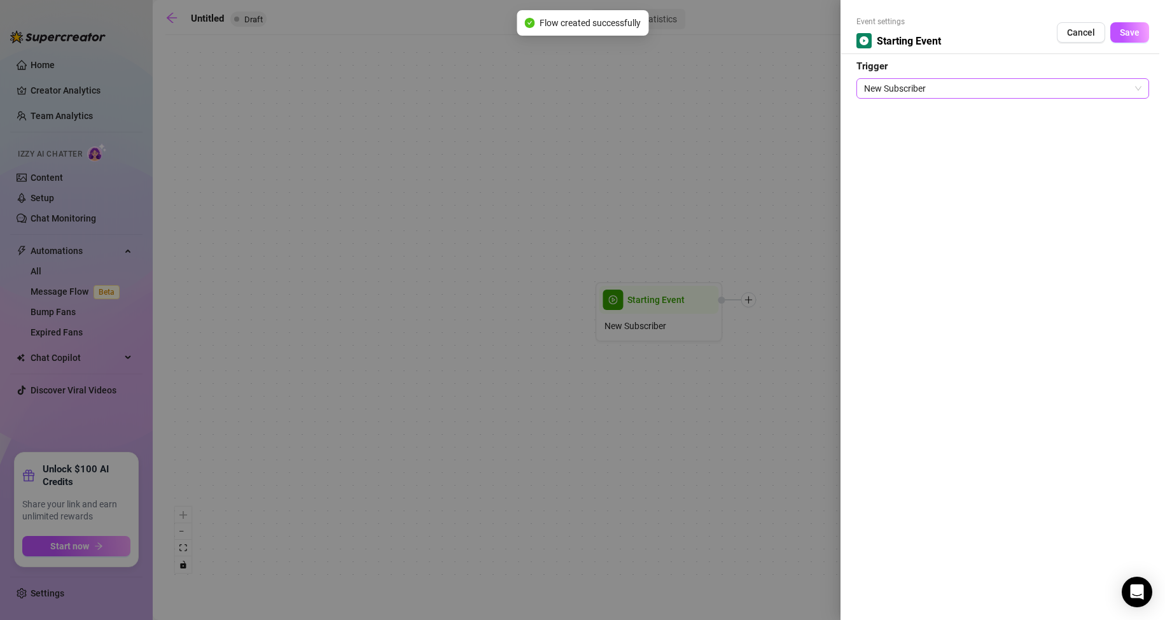
click at [948, 97] on span "New Subscriber" at bounding box center [1003, 88] width 278 height 19
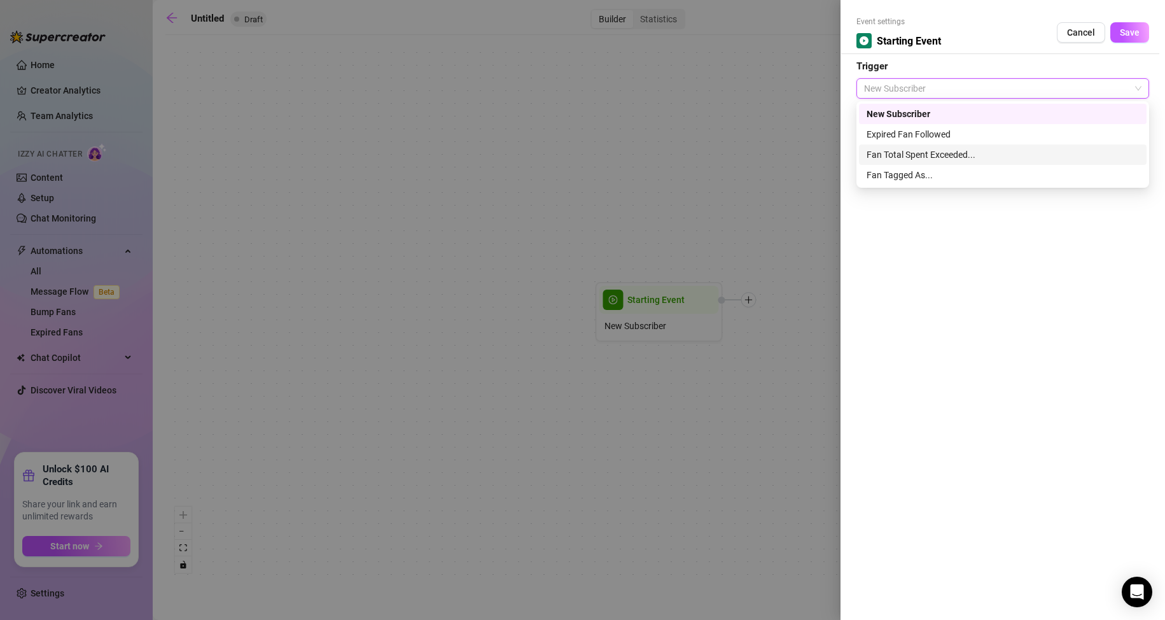
click at [980, 155] on div "Fan Total Spent Exceeded..." at bounding box center [1003, 155] width 272 height 14
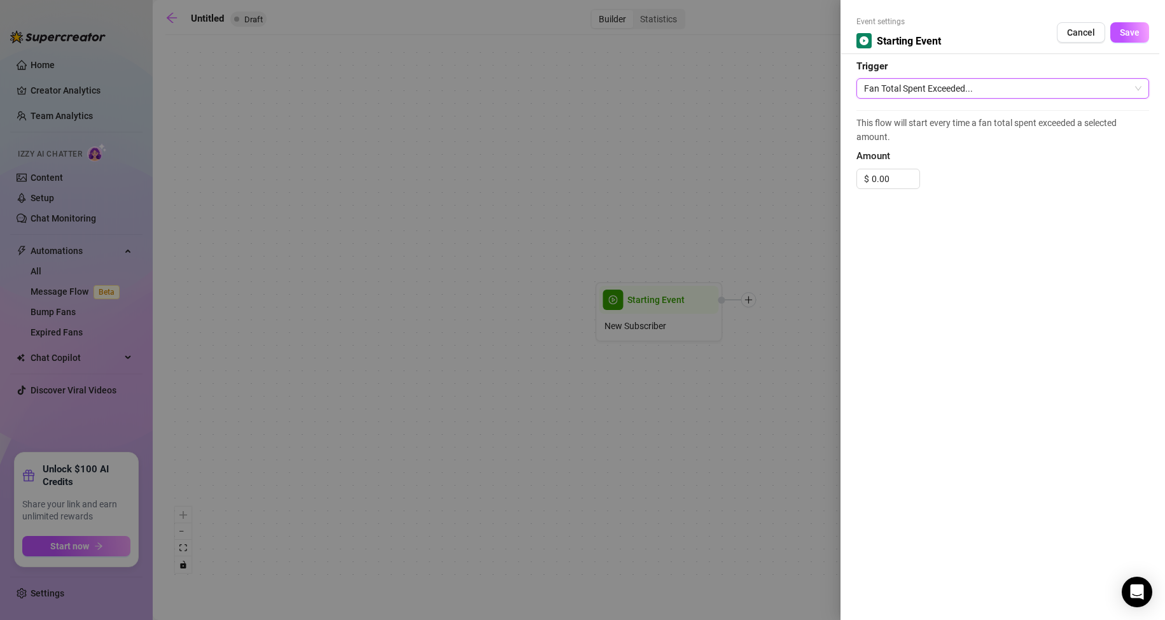
click at [913, 92] on span "Fan Total Spent Exceeded..." at bounding box center [1003, 88] width 278 height 19
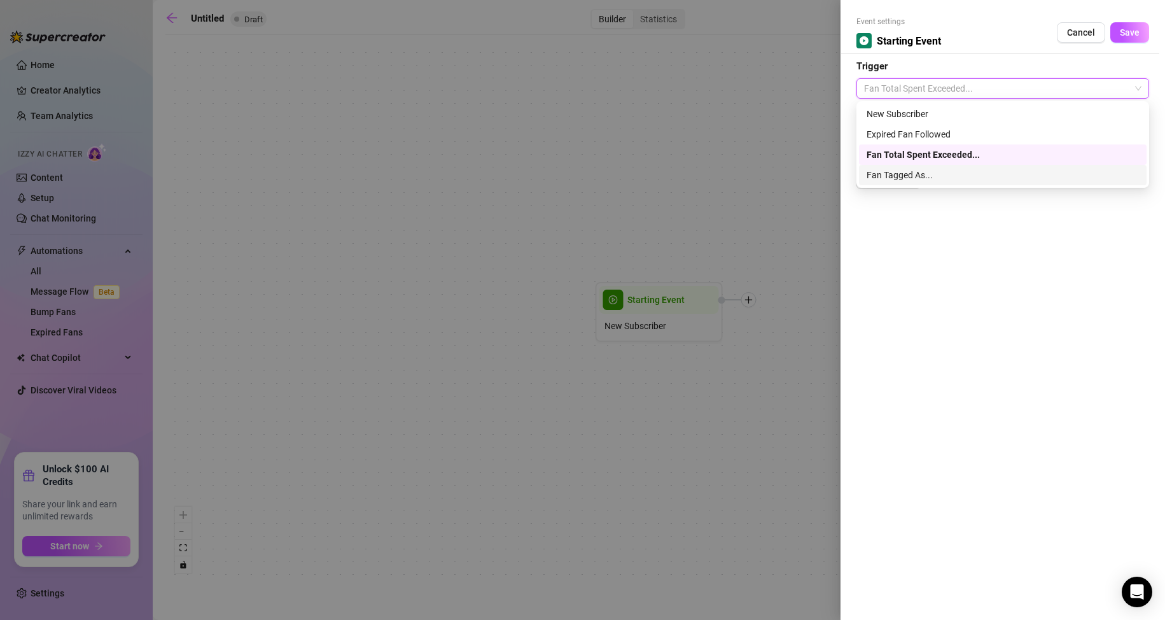
click at [908, 181] on div "Fan Tagged As..." at bounding box center [1003, 175] width 272 height 14
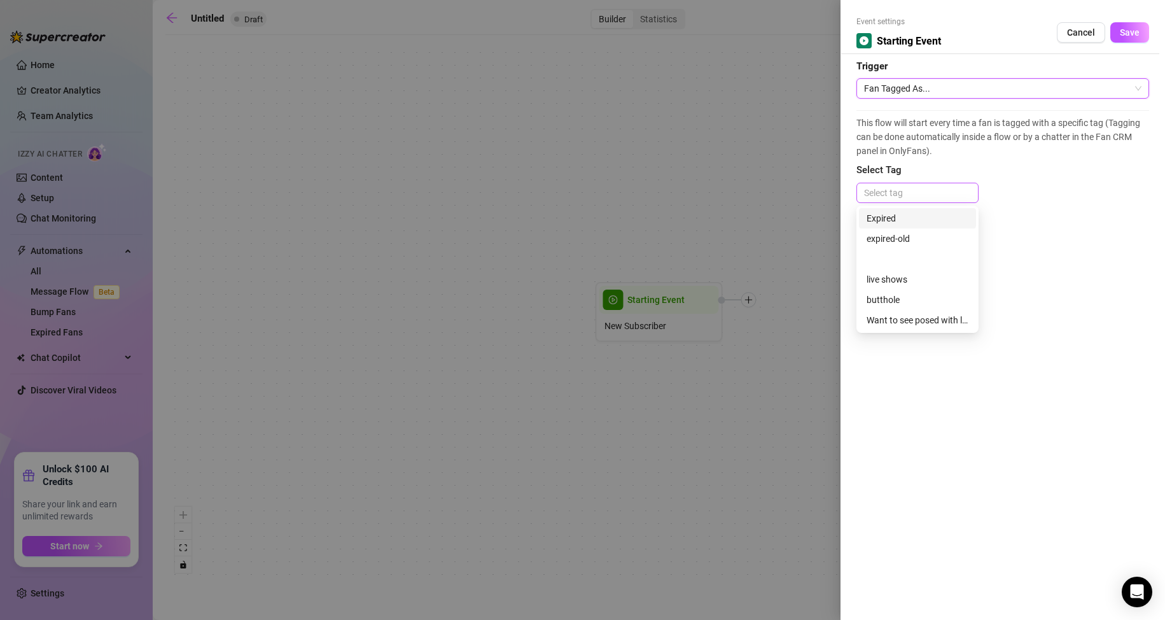
click at [903, 188] on div at bounding box center [917, 193] width 117 height 18
click at [910, 254] on div at bounding box center [918, 259] width 102 height 14
click at [871, 194] on icon "close" at bounding box center [871, 193] width 6 height 6
click at [1055, 163] on span "Select Tag" at bounding box center [1003, 170] width 293 height 15
click at [941, 87] on span "Fan Tagged As..." at bounding box center [1003, 88] width 278 height 19
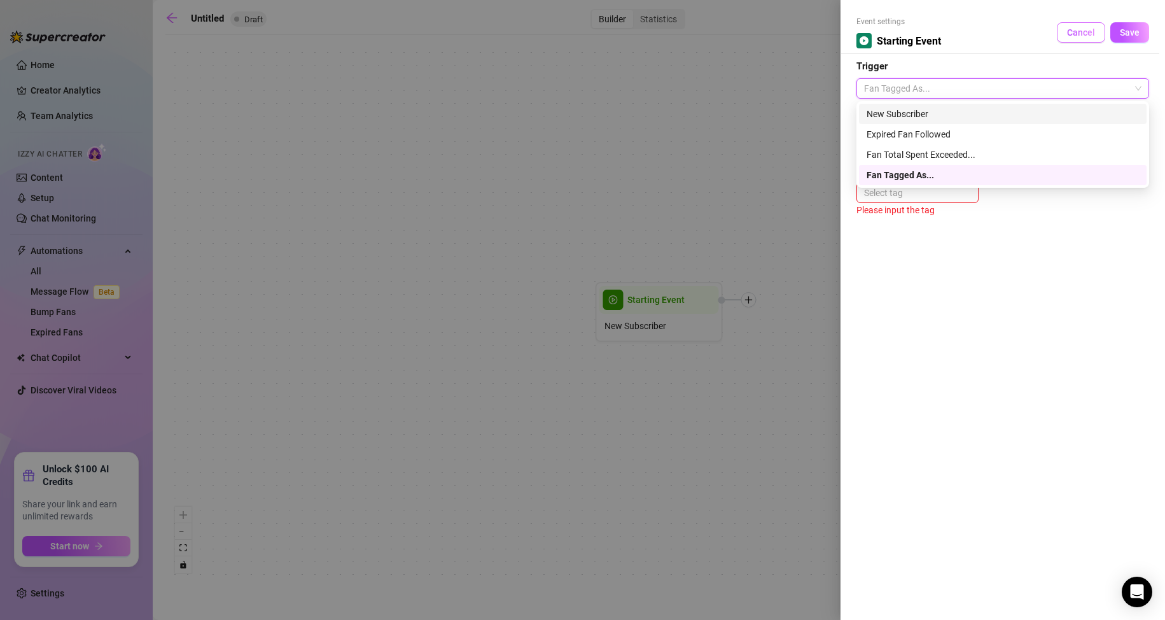
click at [1081, 32] on span "Cancel" at bounding box center [1081, 32] width 28 height 10
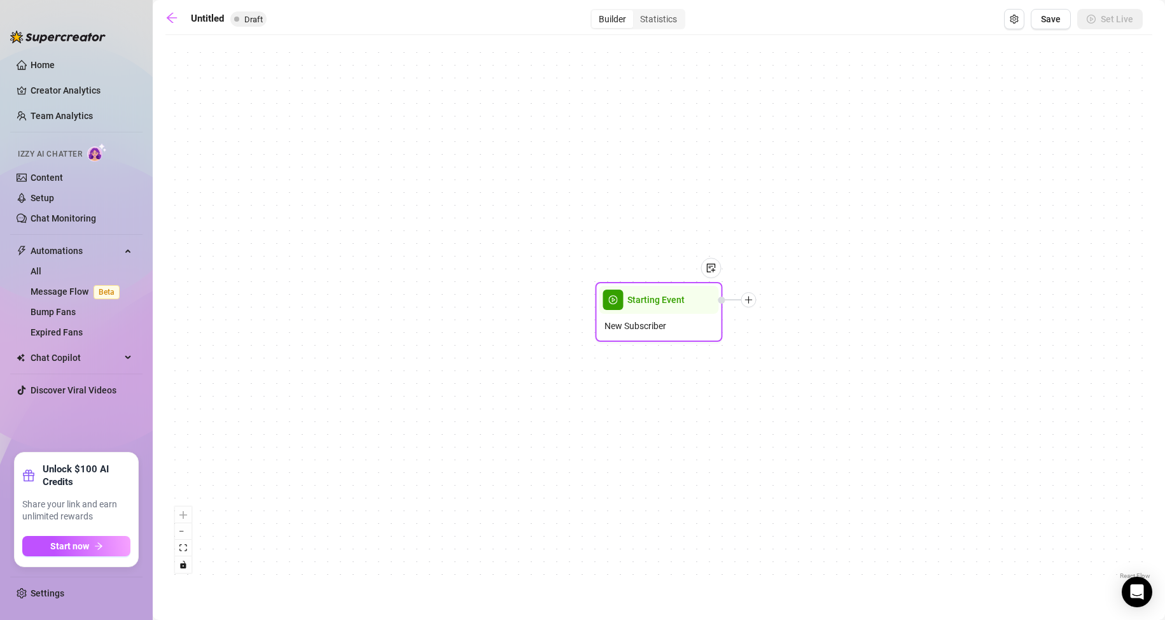
click at [706, 302] on div at bounding box center [705, 277] width 33 height 65
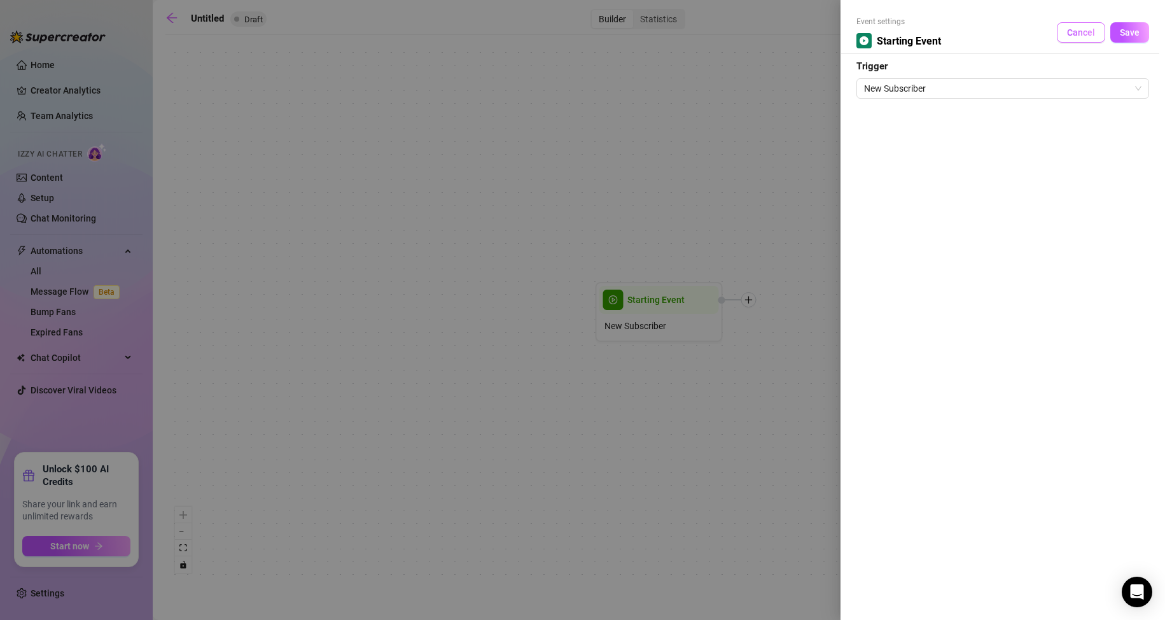
click at [1079, 32] on span "Cancel" at bounding box center [1081, 32] width 28 height 10
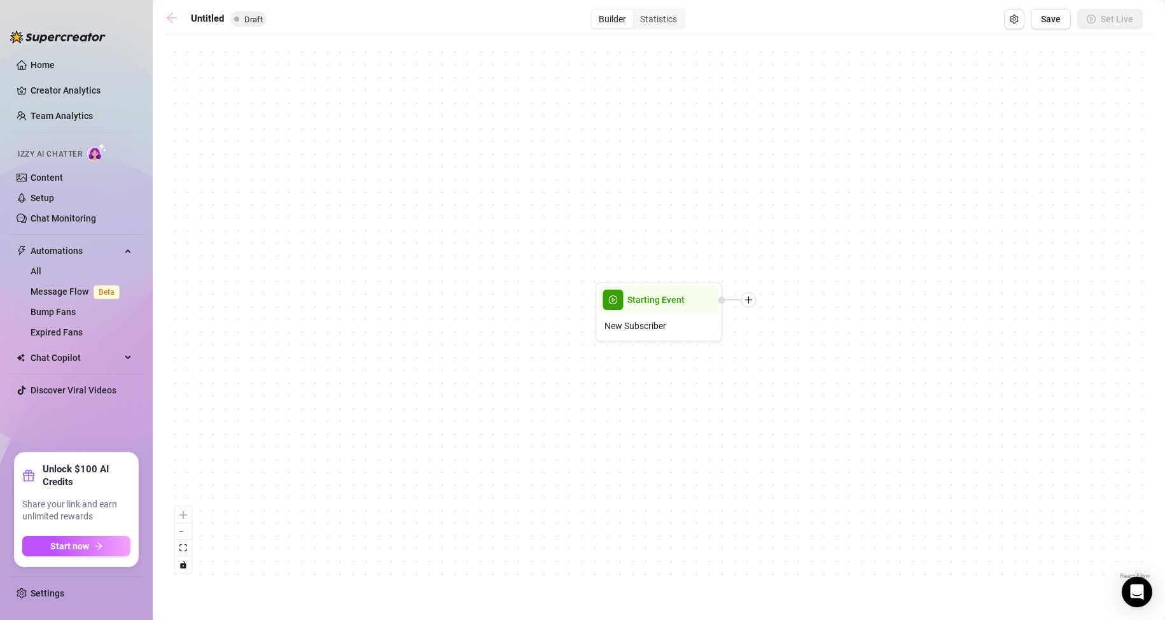
click at [173, 12] on icon "arrow-left" at bounding box center [171, 17] width 13 height 13
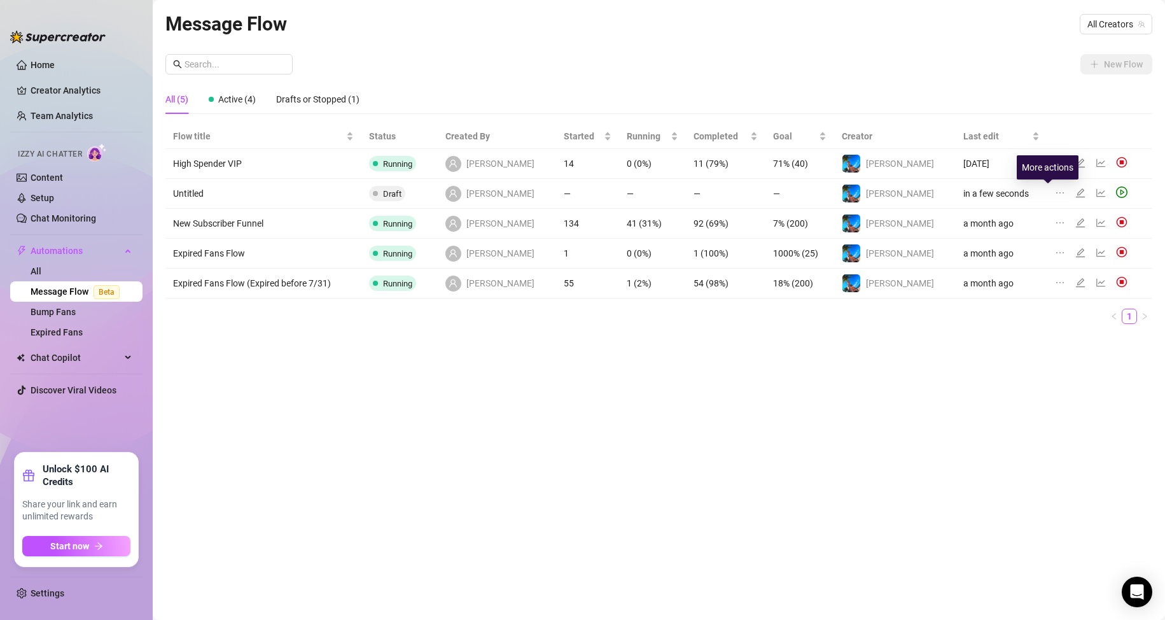
click at [1055, 190] on icon "ellipsis" at bounding box center [1060, 193] width 10 height 10
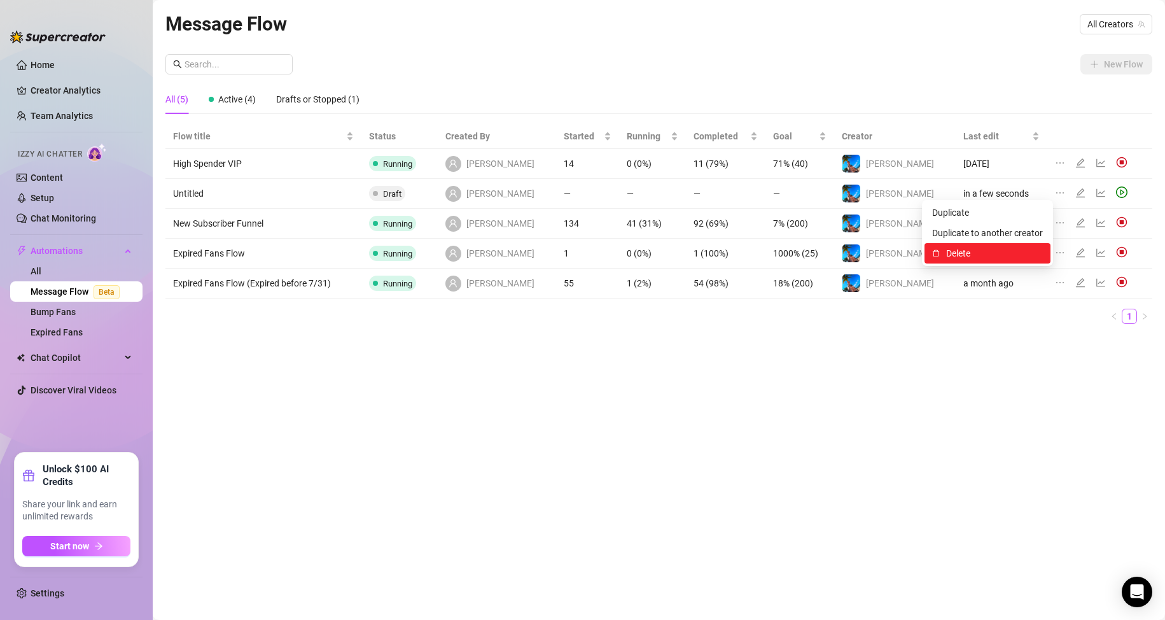
click at [968, 247] on span "Delete" at bounding box center [995, 253] width 97 height 14
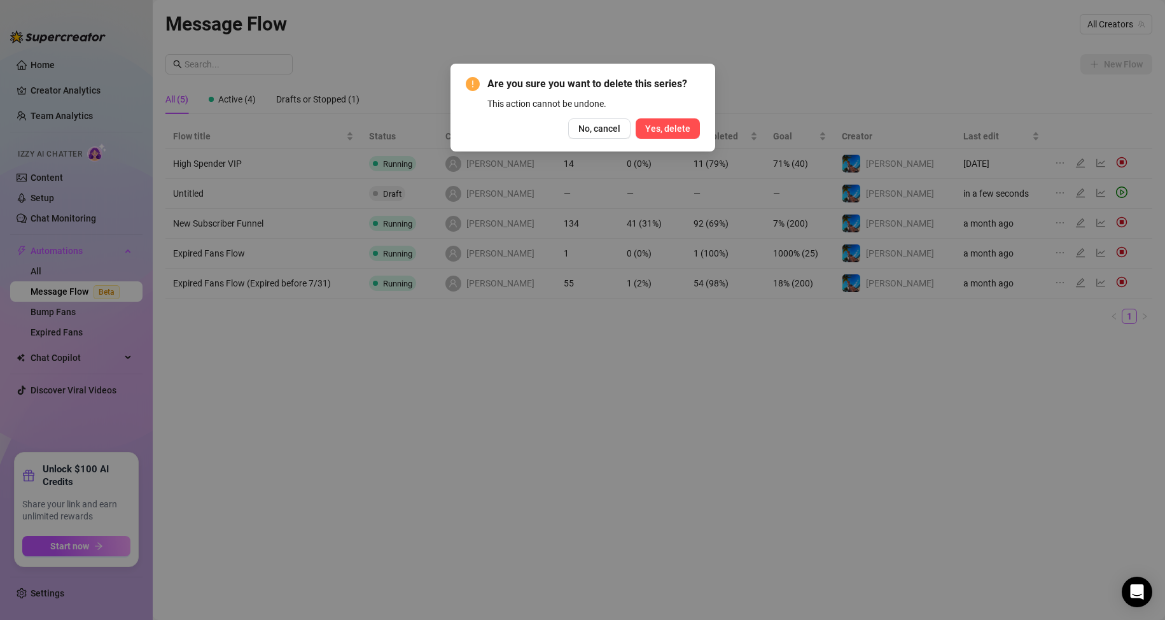
click at [661, 127] on span "Yes, delete" at bounding box center [667, 128] width 45 height 10
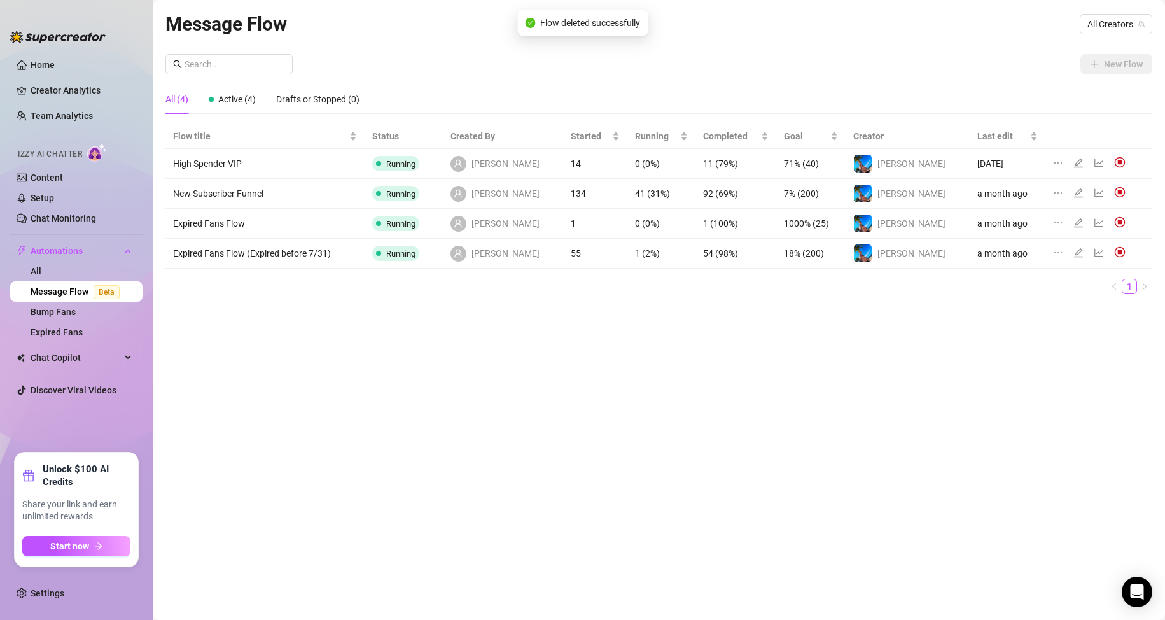
click at [676, 400] on div "Message Flow All Creators New Flow All (4) Active (4) Drafts or Stopped (0) Flo…" at bounding box center [658, 295] width 987 height 573
click at [39, 54] on ul "Home Creator Analytics Team Analytics Izzy AI Chatter Content Setup Chat Monito…" at bounding box center [76, 249] width 132 height 398
click at [79, 331] on link "Expired Fans" at bounding box center [57, 332] width 52 height 10
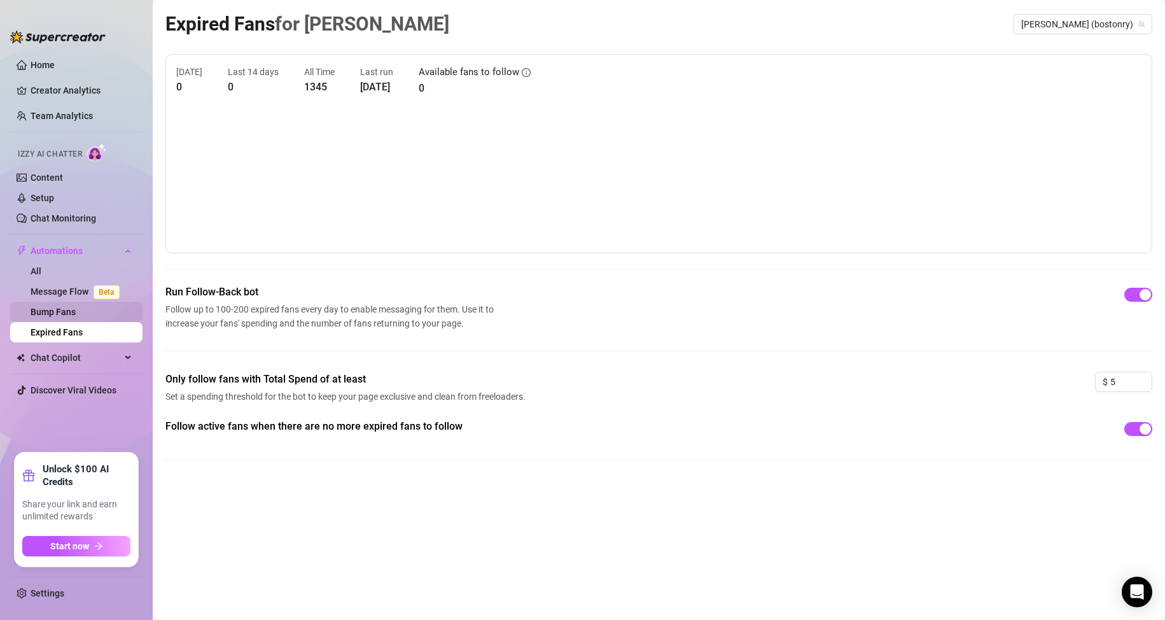
click at [66, 309] on link "Bump Fans" at bounding box center [53, 312] width 45 height 10
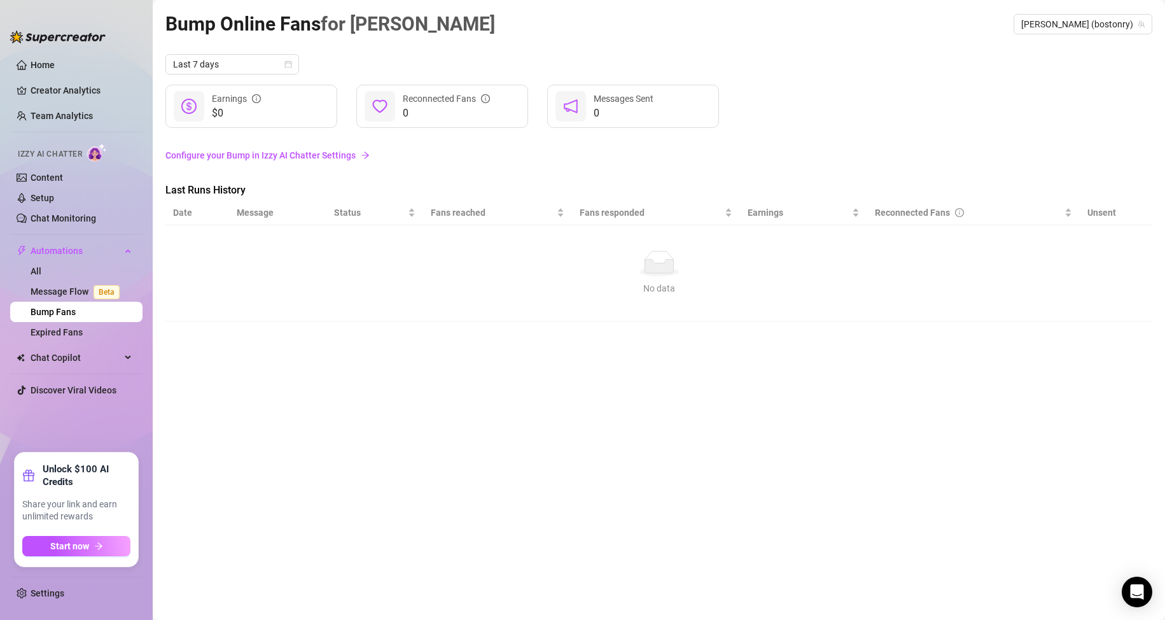
click at [313, 151] on link "Configure your Bump in Izzy AI Chatter Settings" at bounding box center [658, 155] width 987 height 14
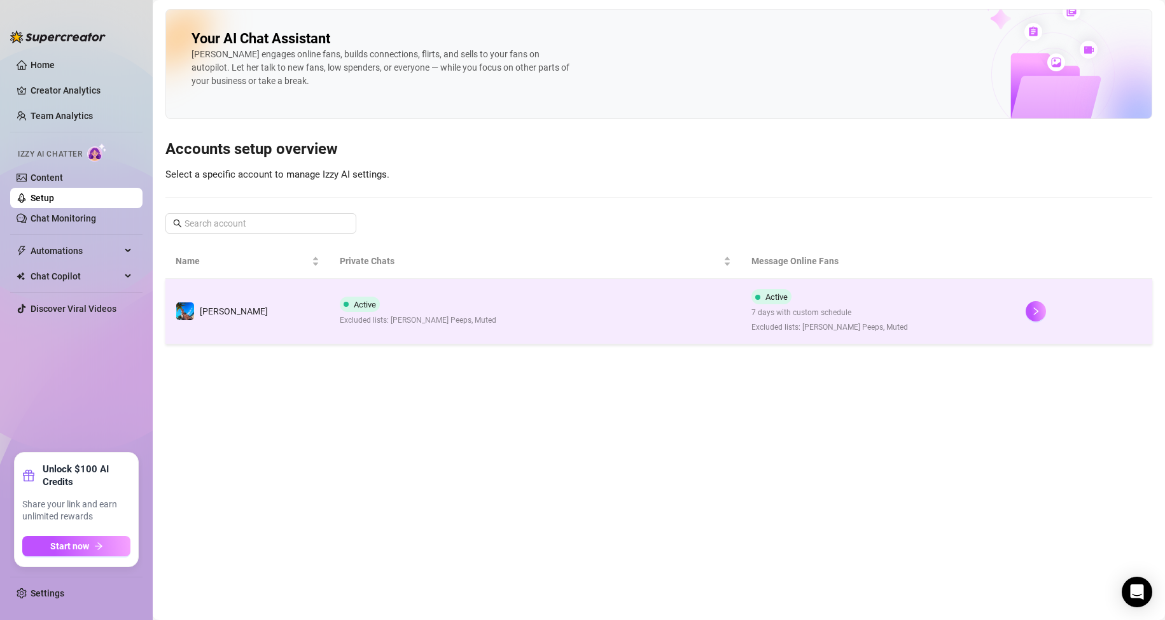
click at [446, 318] on span "Excluded lists: [PERSON_NAME] Peeps, Muted" at bounding box center [418, 320] width 157 height 12
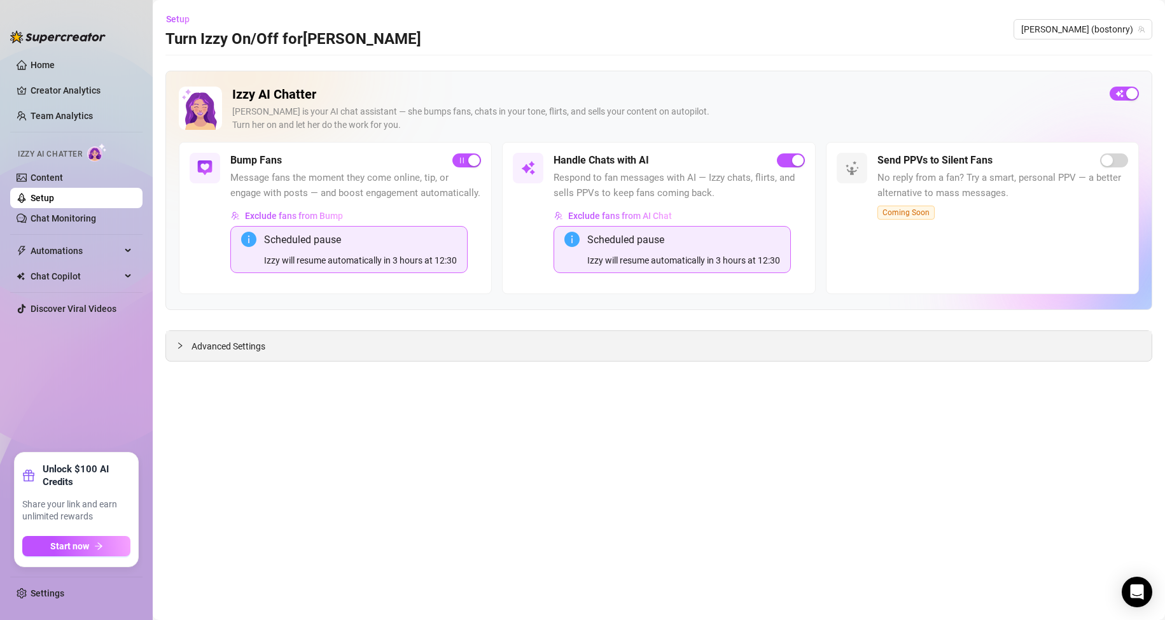
click at [176, 343] on div "Advanced Settings" at bounding box center [659, 346] width 986 height 30
click at [183, 344] on icon "collapsed" at bounding box center [180, 346] width 8 height 8
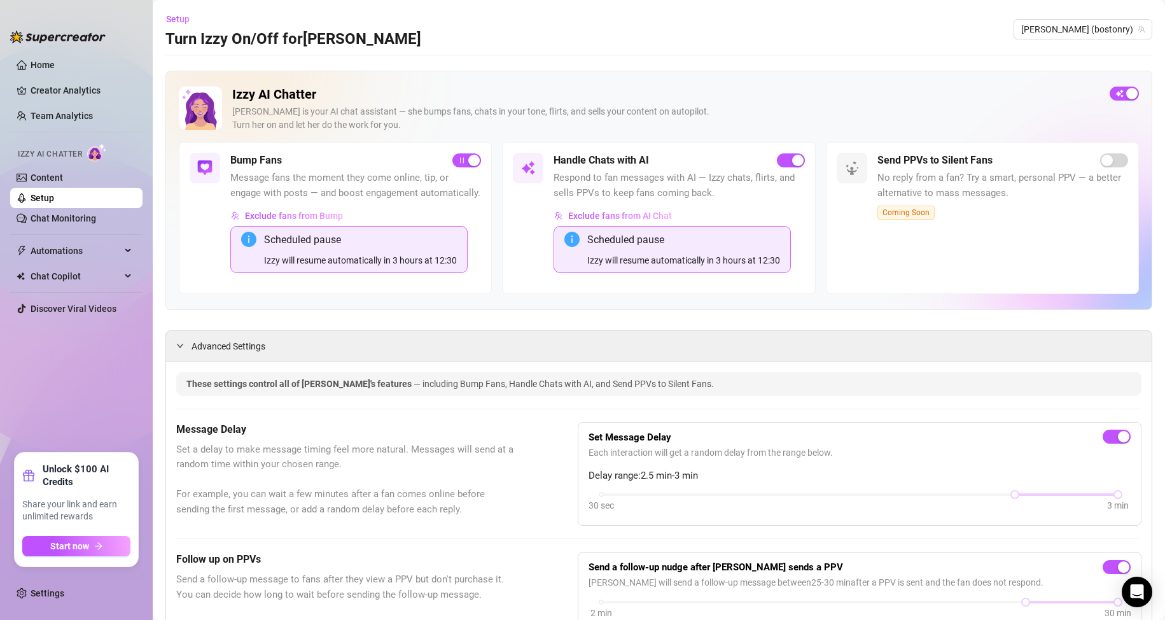
click at [664, 267] on div "Izzy will resume automatically in 3 hours at 12:30" at bounding box center [684, 260] width 193 height 14
click at [55, 60] on link "Home" at bounding box center [43, 65] width 24 height 10
